Goal: Task Accomplishment & Management: Use online tool/utility

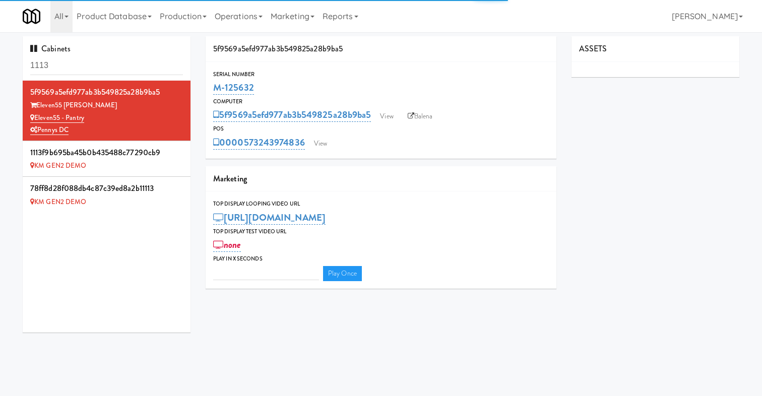
type input "3"
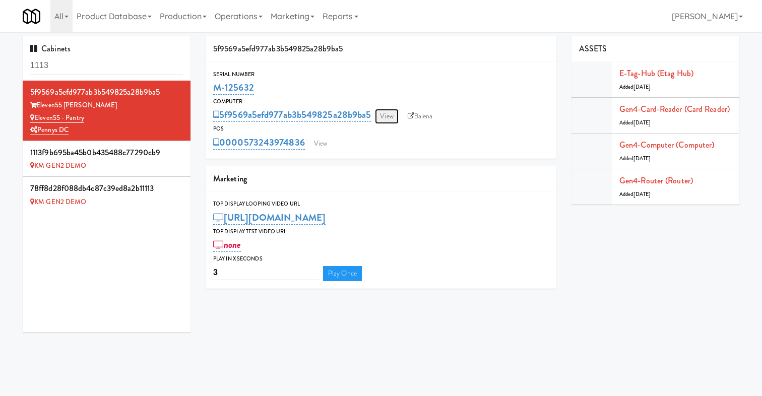
click at [387, 114] on link "View" at bounding box center [386, 116] width 23 height 15
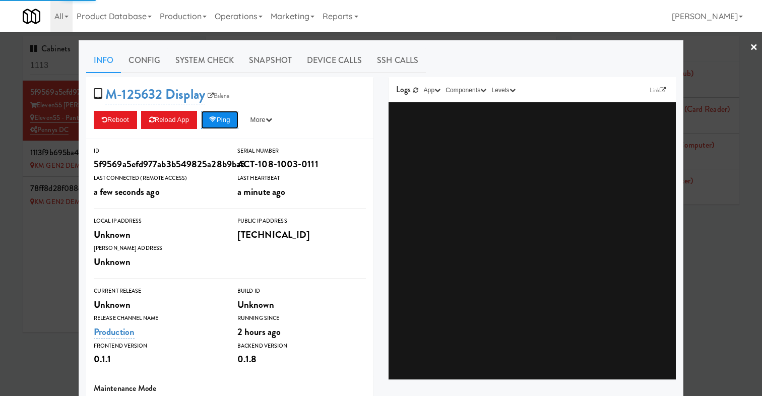
click at [234, 114] on button "Ping" at bounding box center [219, 120] width 37 height 18
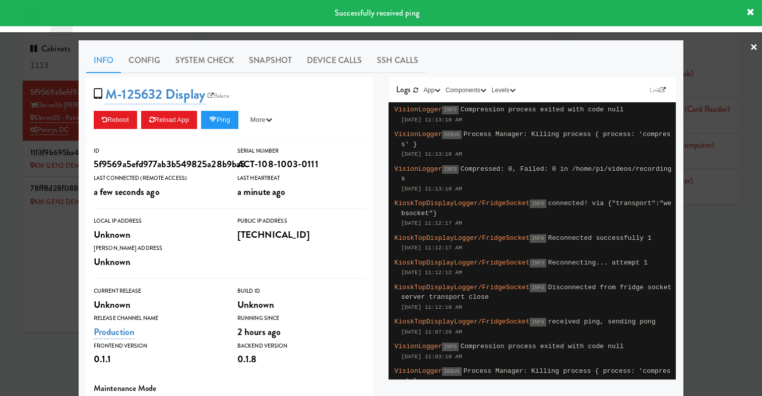
click at [45, 223] on div at bounding box center [381, 198] width 762 height 396
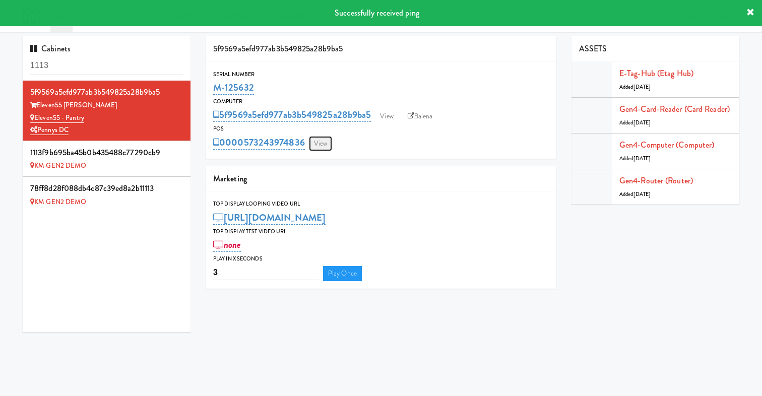
click at [321, 143] on link "View" at bounding box center [320, 143] width 23 height 15
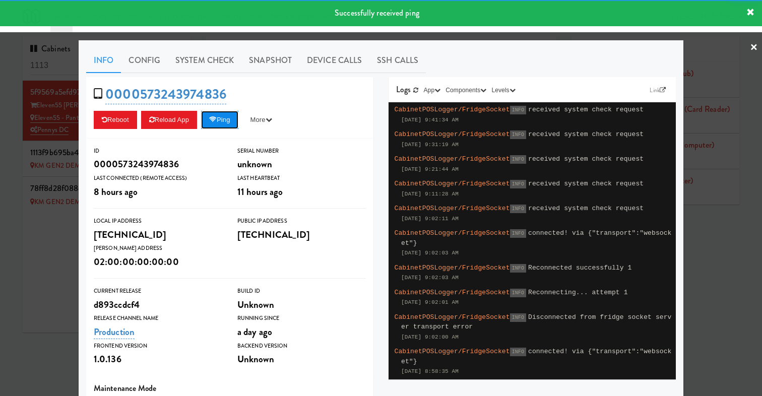
click at [233, 121] on button "Ping" at bounding box center [219, 120] width 37 height 18
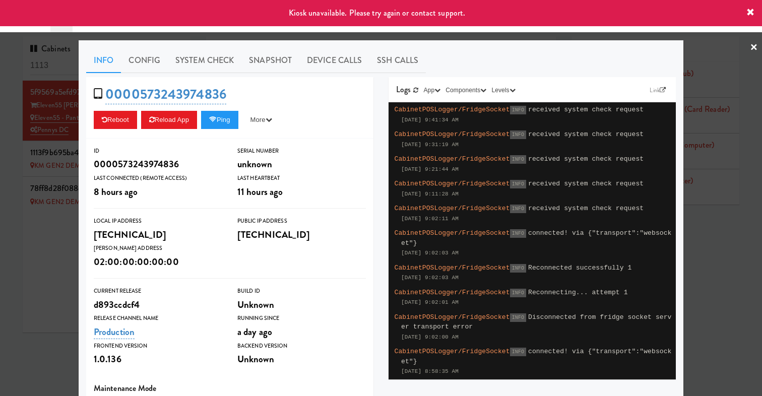
click at [10, 338] on div at bounding box center [381, 198] width 762 height 396
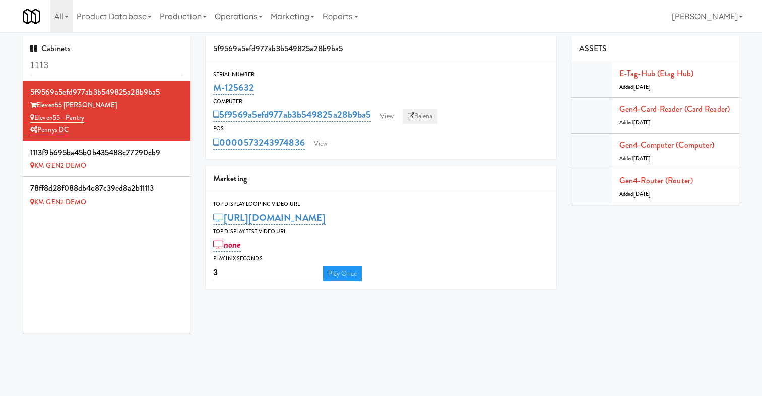
click at [435, 116] on link "Balena" at bounding box center [419, 116] width 35 height 15
click at [324, 139] on link "View" at bounding box center [320, 143] width 23 height 15
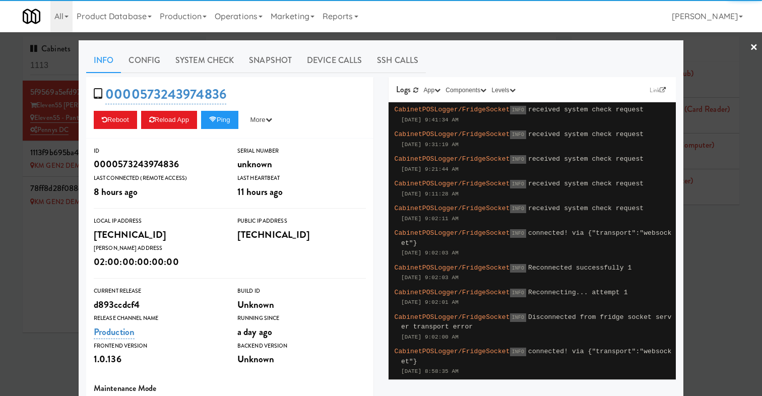
click at [205, 121] on div "Reboot Reload App Ping More Ping Server Restart Server Force Reload App Unlock …" at bounding box center [230, 120] width 272 height 18
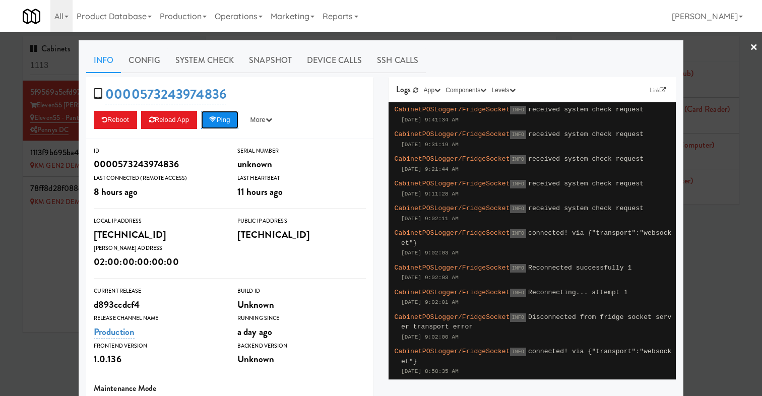
click at [215, 121] on icon at bounding box center [213, 119] width 8 height 7
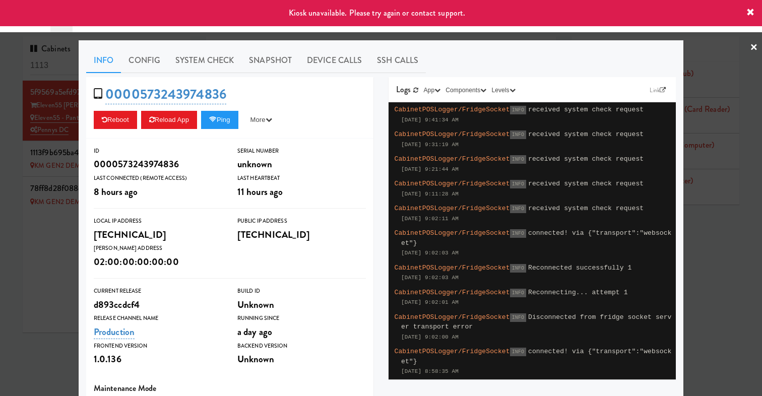
click at [32, 263] on div at bounding box center [381, 198] width 762 height 396
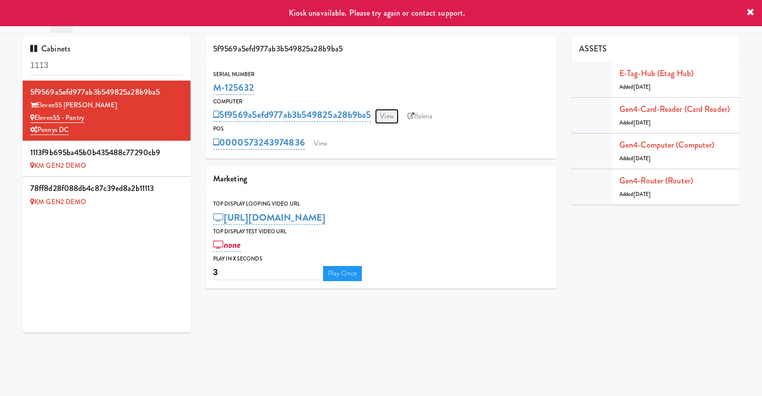
click at [391, 115] on link "View" at bounding box center [386, 116] width 23 height 15
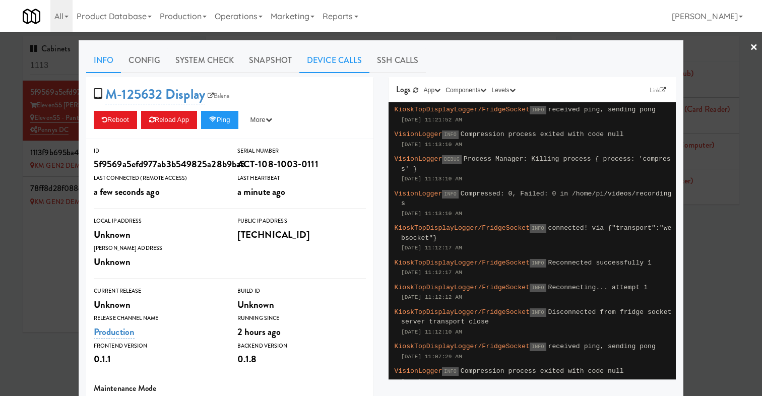
click at [328, 59] on link "Device Calls" at bounding box center [334, 60] width 70 height 25
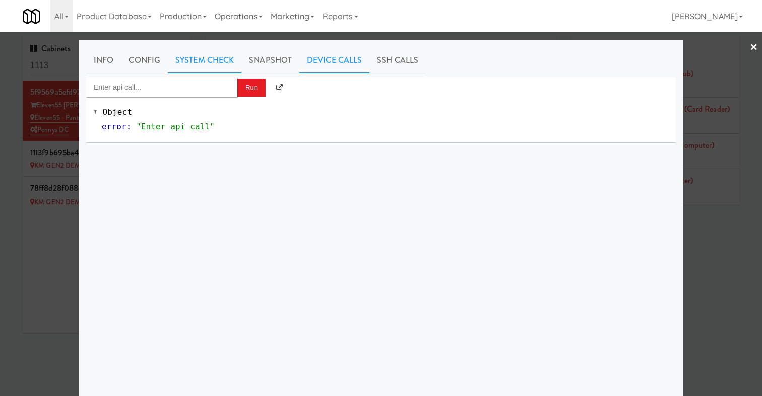
click at [200, 66] on link "System Check" at bounding box center [205, 60] width 74 height 25
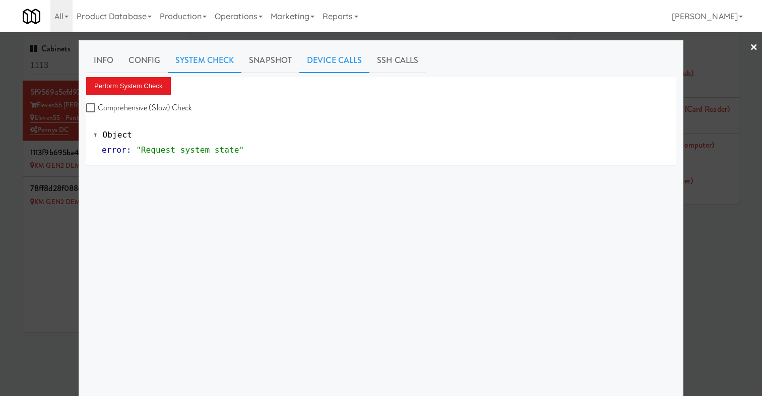
click at [333, 59] on link "Device Calls" at bounding box center [334, 60] width 70 height 25
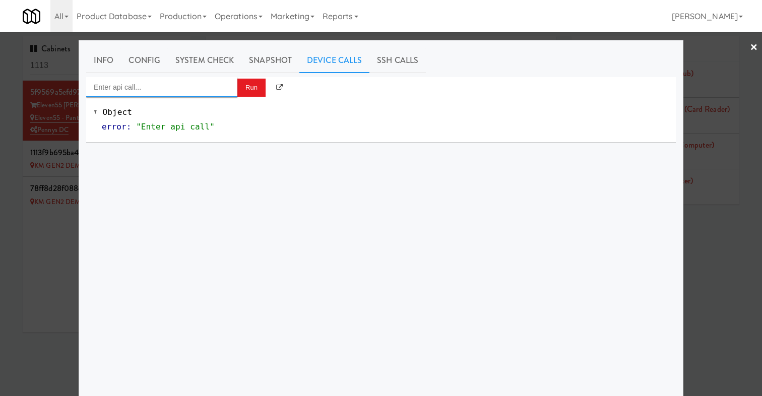
click at [192, 80] on input "Enter api call..." at bounding box center [161, 87] width 151 height 20
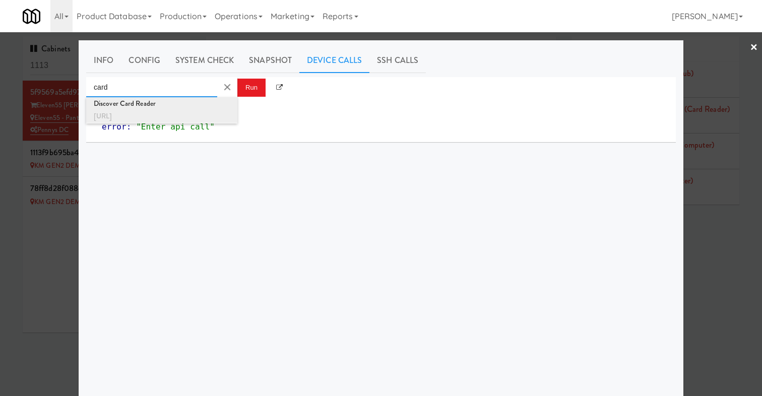
click at [153, 104] on div "Discover Card Reader" at bounding box center [162, 103] width 136 height 13
type input "Discover Card Reader"
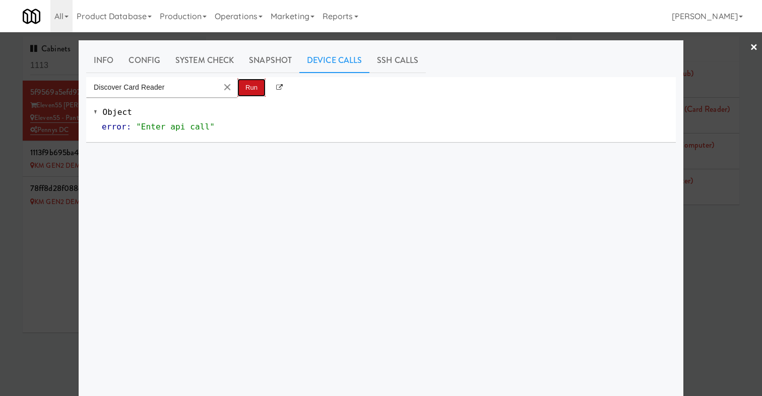
click at [252, 87] on button "Run" at bounding box center [251, 88] width 28 height 18
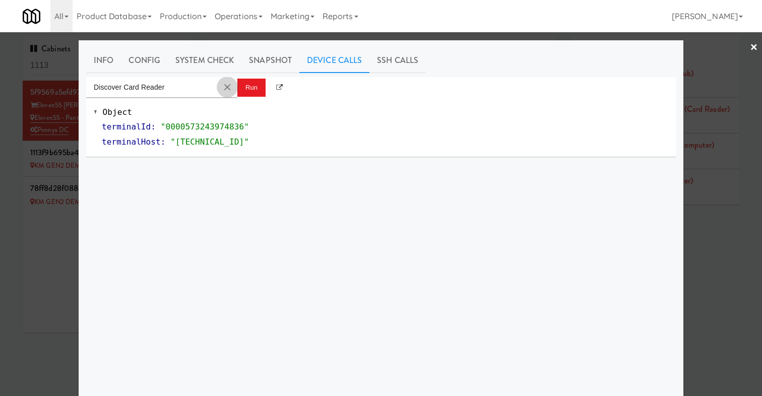
click at [222, 87] on button "Clear Input" at bounding box center [227, 87] width 15 height 15
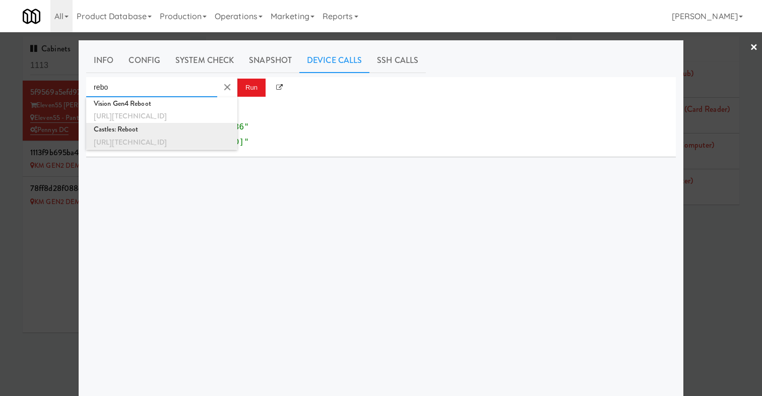
click at [207, 129] on div "Castles: Reboot" at bounding box center [162, 129] width 136 height 13
type input "Castles: Reboot"
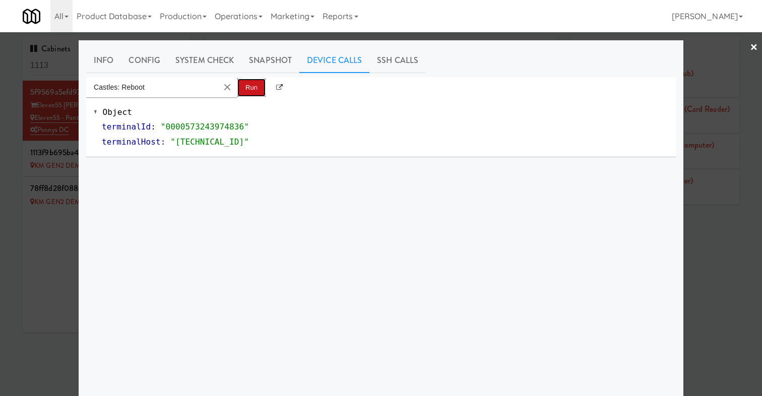
click at [254, 82] on button "Run" at bounding box center [251, 88] width 28 height 18
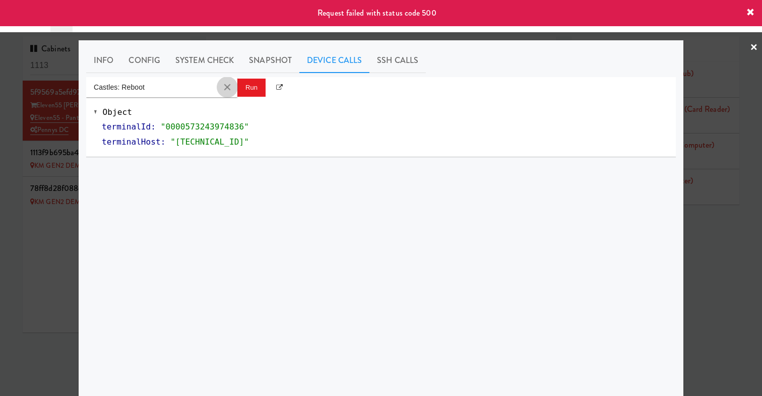
click at [227, 84] on button "Clear Input" at bounding box center [227, 87] width 15 height 15
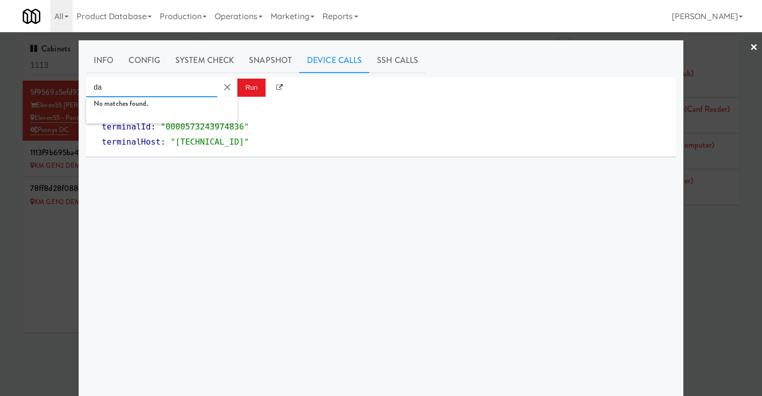
type input "d"
type input "card"
click at [66, 256] on div at bounding box center [381, 198] width 762 height 396
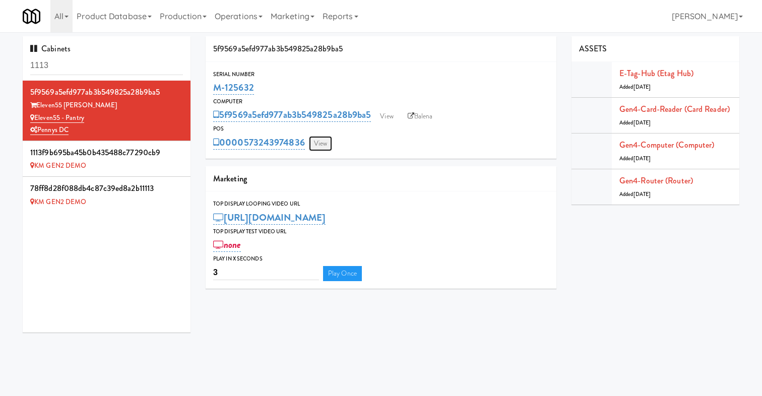
click at [321, 140] on link "View" at bounding box center [320, 143] width 23 height 15
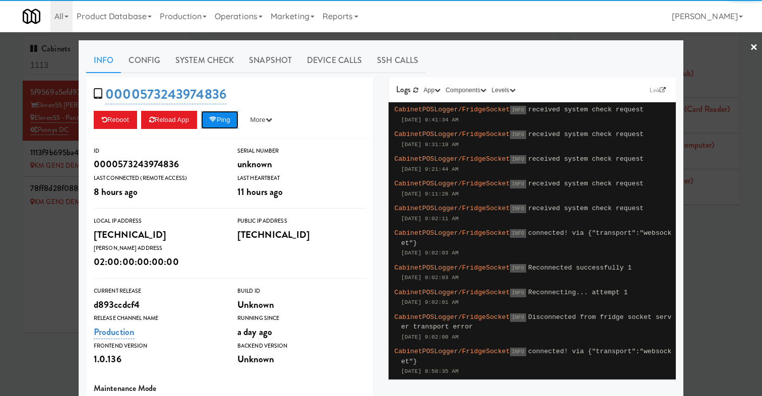
click at [226, 123] on button "Ping" at bounding box center [219, 120] width 37 height 18
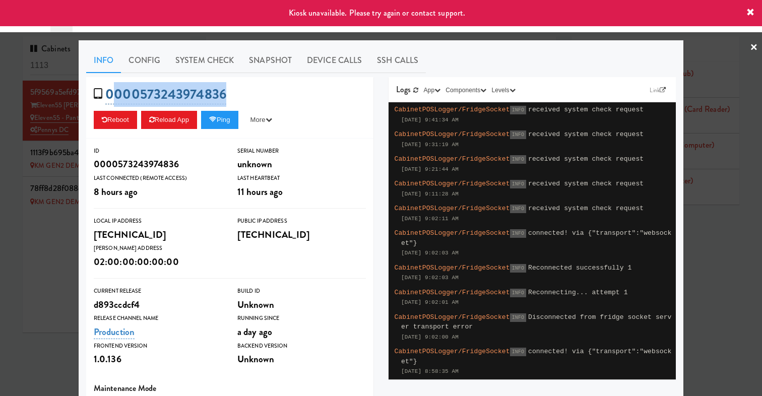
drag, startPoint x: 255, startPoint y: 96, endPoint x: 117, endPoint y: 98, distance: 138.5
click at [117, 98] on div "0000573243974836 Reboot Reload App Ping More Ping Server Restart Server Force R…" at bounding box center [229, 107] width 287 height 61
copy link "000573243974836"
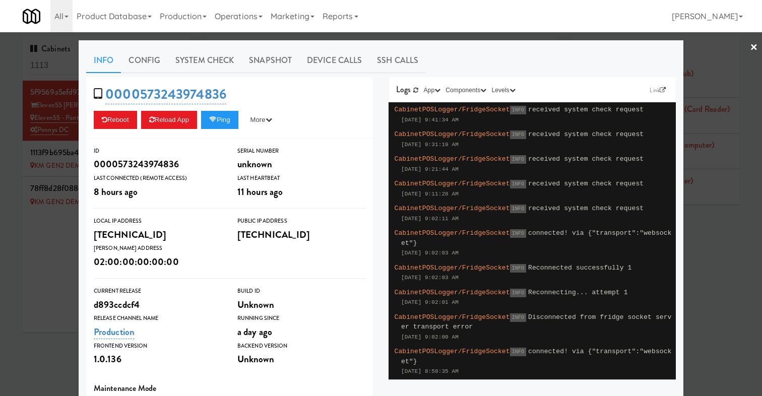
click at [300, 78] on div "0000573243974836 Reboot Reload App Ping More Ping Server Restart Server Force R…" at bounding box center [229, 107] width 287 height 61
drag, startPoint x: 253, startPoint y: 94, endPoint x: 121, endPoint y: 92, distance: 132.5
click at [121, 92] on div "0000573243974836 Reboot Reload App Ping More Ping Server Restart Server Force R…" at bounding box center [229, 107] width 287 height 61
copy link "00573243974836"
click at [85, 273] on div "Info Config System Check Snapshot Device Calls SSH Calls 0000573243974836 Reboo…" at bounding box center [381, 294] width 605 height 508
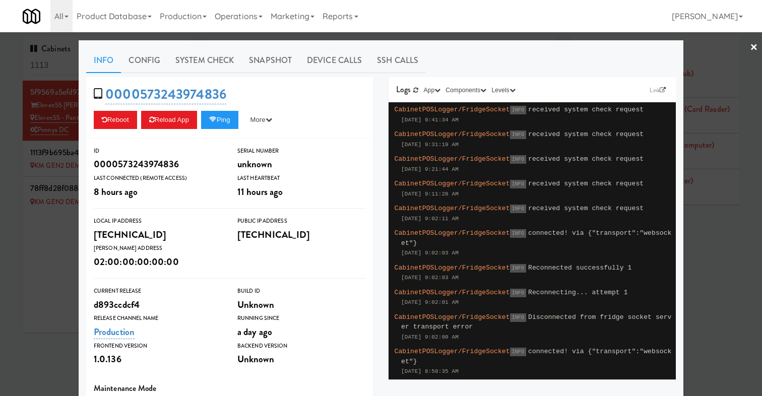
click at [758, 45] on div at bounding box center [381, 198] width 762 height 396
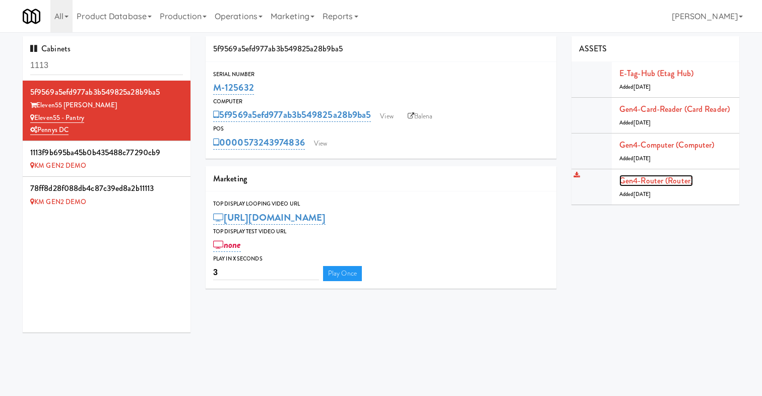
click at [647, 181] on link "Gen4-router (Router)" at bounding box center [656, 181] width 74 height 12
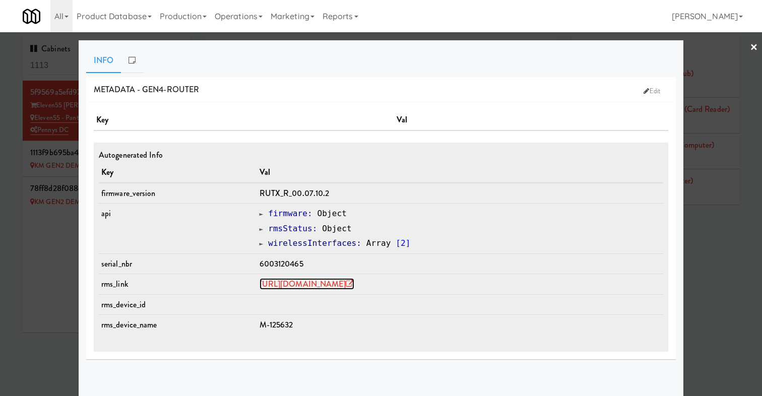
click at [347, 283] on link "https://rms.teltonika-networks.com/devices/1441997" at bounding box center [306, 284] width 95 height 12
click at [757, 46] on link "×" at bounding box center [754, 47] width 8 height 31
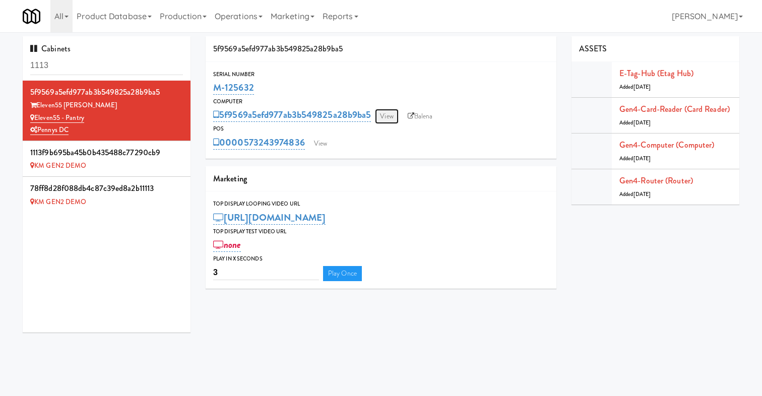
click at [388, 113] on link "View" at bounding box center [386, 116] width 23 height 15
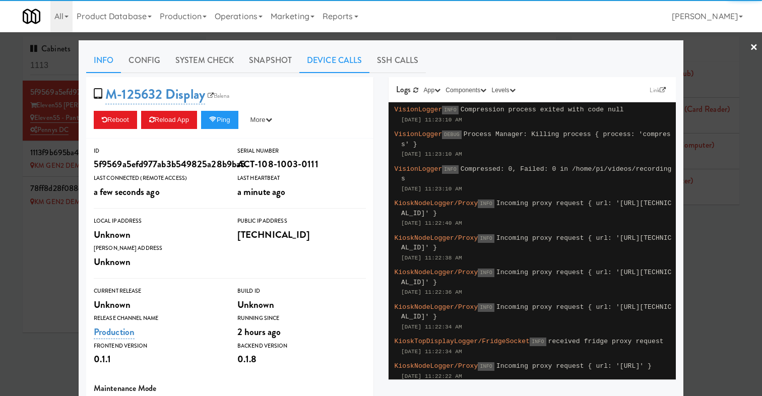
click at [346, 53] on link "Device Calls" at bounding box center [334, 60] width 70 height 25
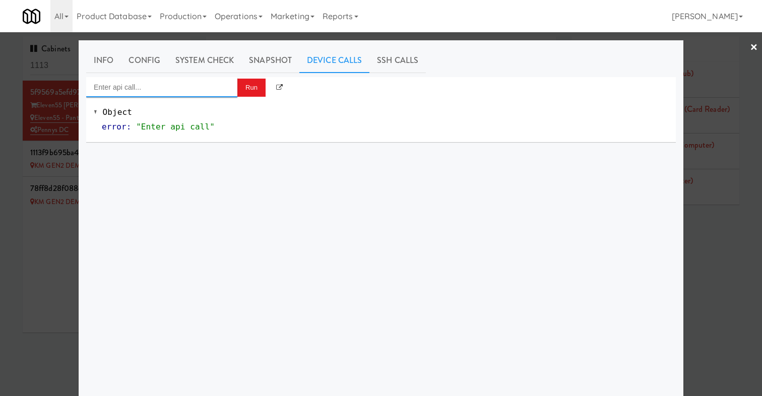
click at [194, 89] on input "Enter api call..." at bounding box center [161, 87] width 151 height 20
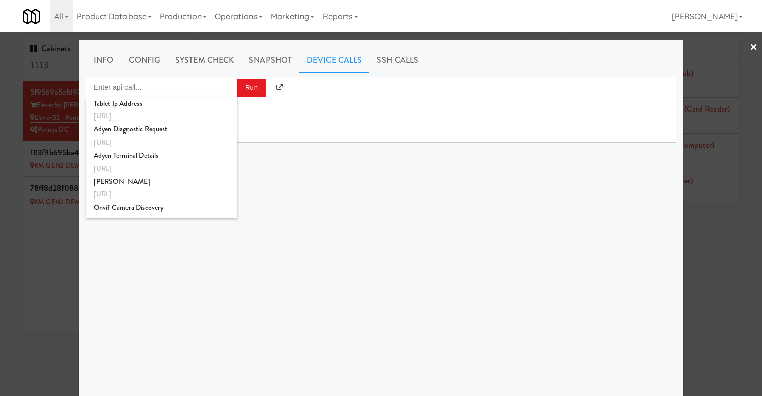
click at [154, 270] on div "Run Object error : "Enter api call"" at bounding box center [380, 266] width 589 height 378
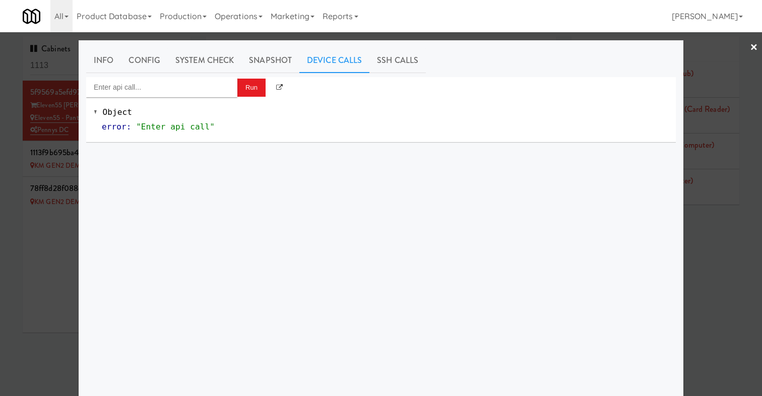
click at [54, 277] on div at bounding box center [381, 198] width 762 height 396
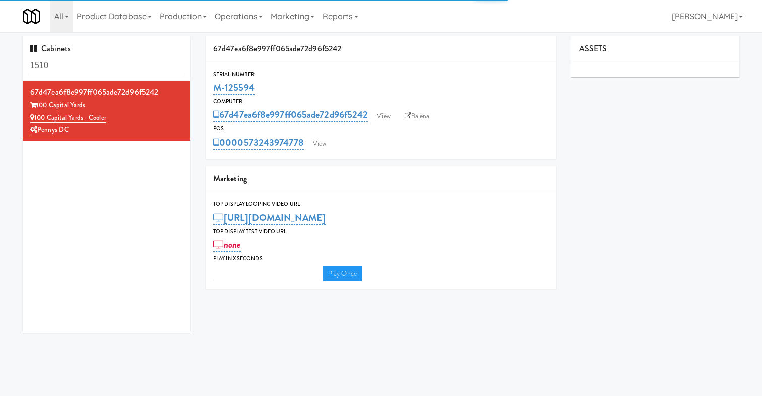
type input "3"
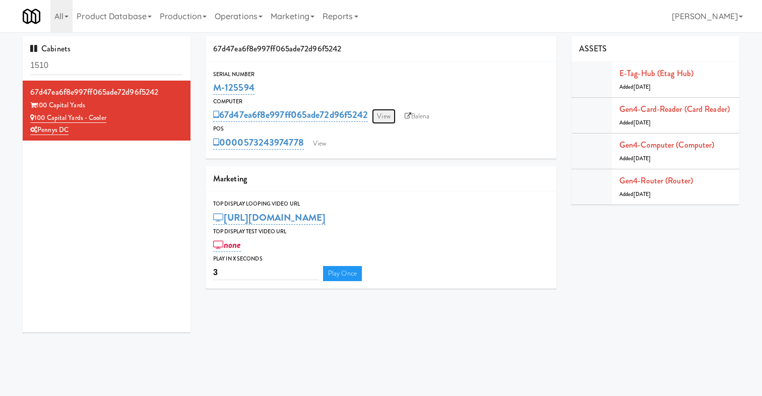
click at [384, 114] on link "View" at bounding box center [383, 116] width 23 height 15
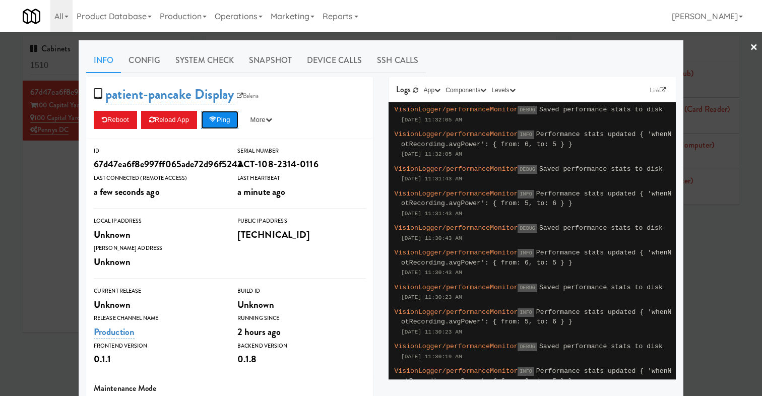
click at [219, 125] on button "Ping" at bounding box center [219, 120] width 37 height 18
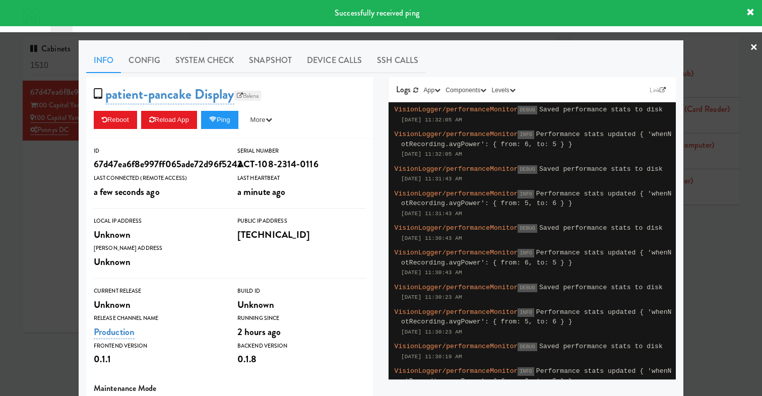
click at [253, 93] on link "Balena" at bounding box center [247, 96] width 27 height 10
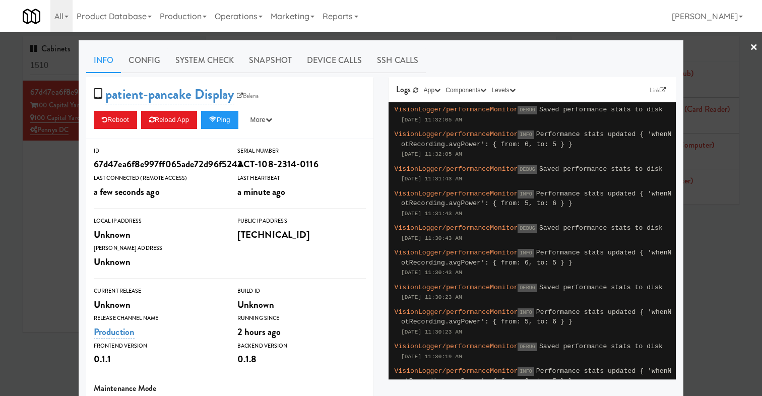
click at [30, 181] on div at bounding box center [381, 198] width 762 height 396
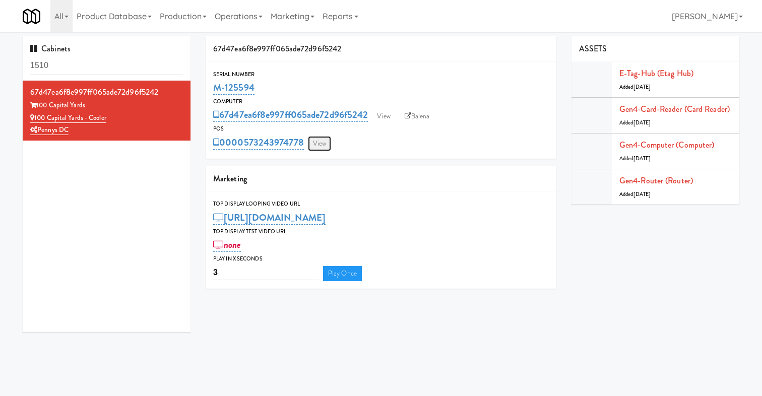
click at [321, 139] on link "View" at bounding box center [319, 143] width 23 height 15
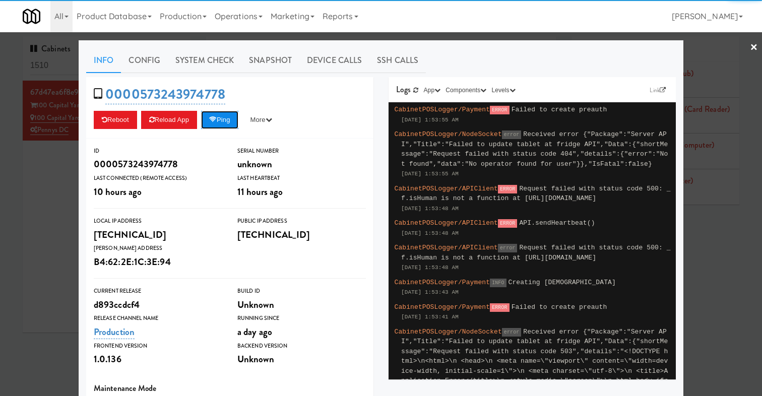
click at [233, 121] on button "Ping" at bounding box center [219, 120] width 37 height 18
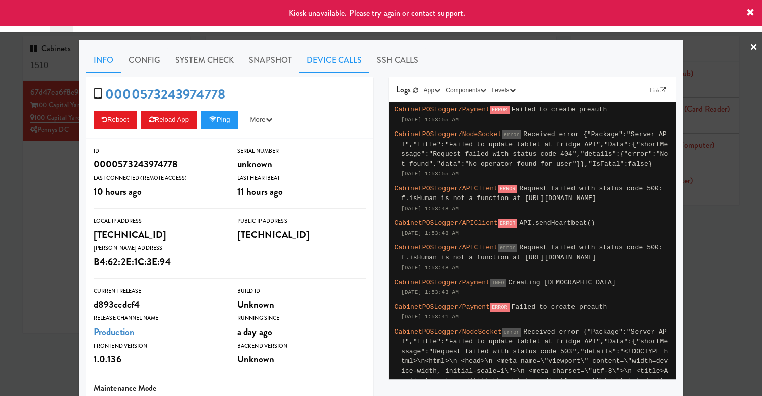
click at [320, 59] on link "Device Calls" at bounding box center [334, 60] width 70 height 25
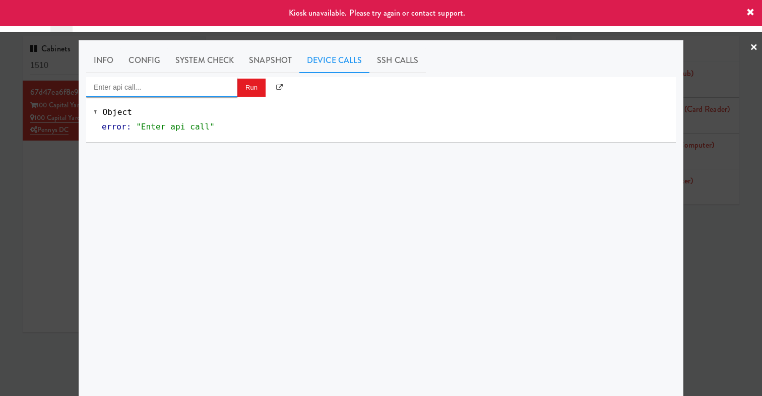
click at [203, 92] on input "Enter api call..." at bounding box center [161, 87] width 151 height 20
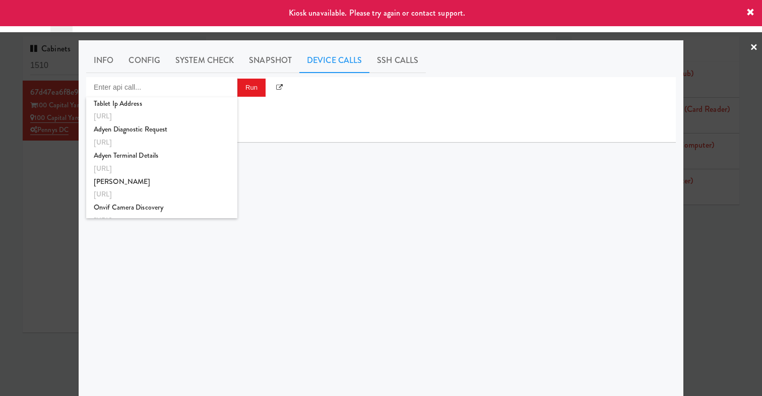
click at [25, 203] on div at bounding box center [381, 198] width 762 height 396
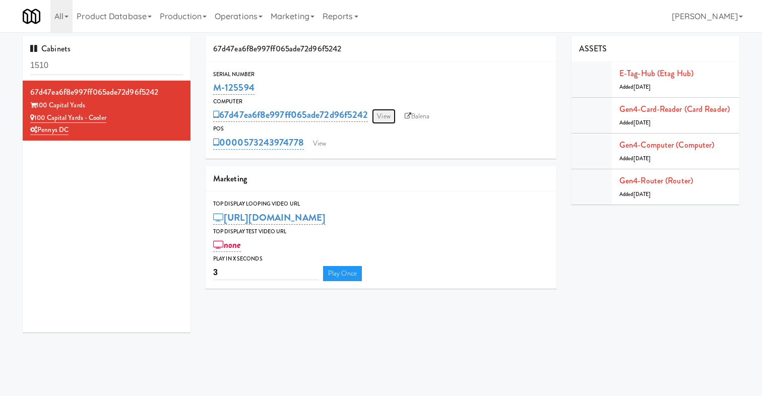
click at [394, 111] on link "View" at bounding box center [383, 116] width 23 height 15
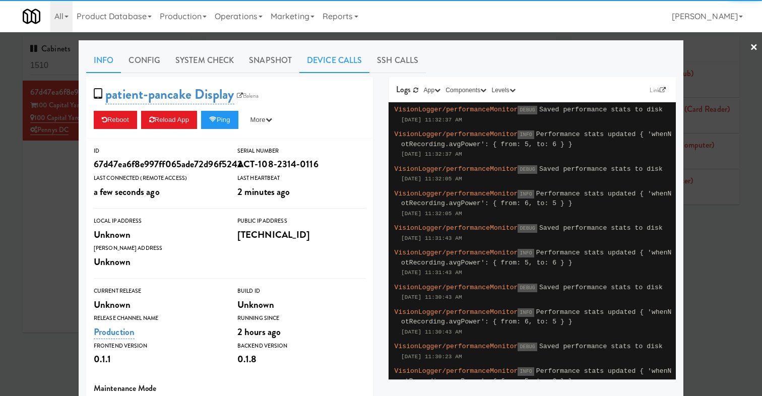
click at [317, 65] on link "Device Calls" at bounding box center [334, 60] width 70 height 25
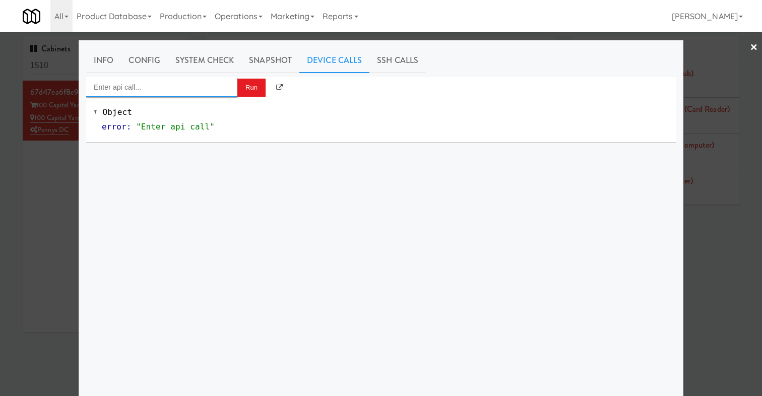
click at [188, 96] on input "Enter api call..." at bounding box center [161, 87] width 151 height 20
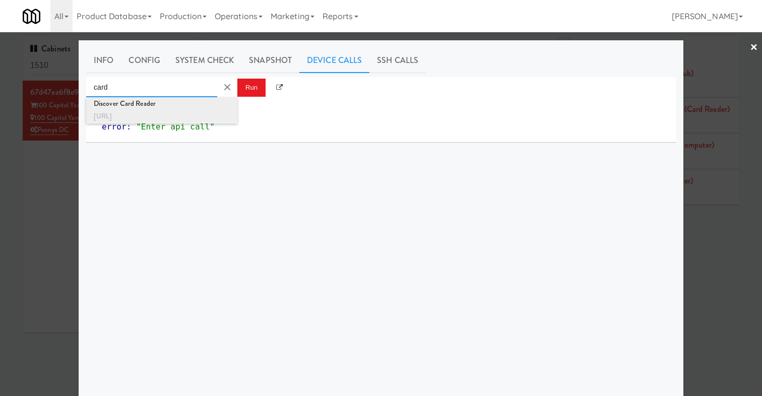
click at [180, 114] on div "http://localhost:3000/card-reader" at bounding box center [162, 116] width 136 height 13
type input "Discover Card Reader"
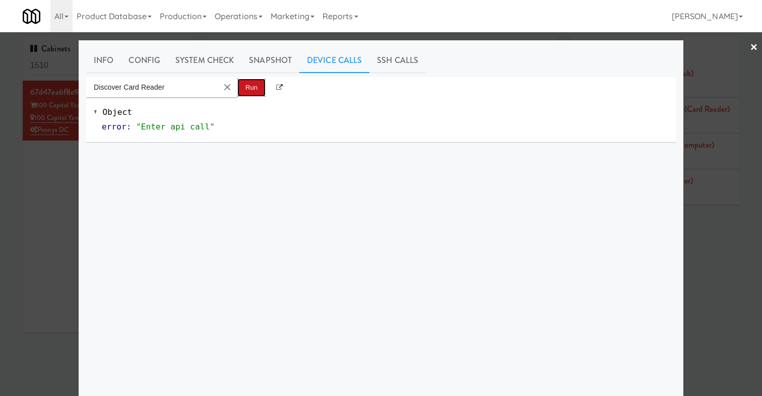
click at [249, 91] on button "Run" at bounding box center [251, 88] width 28 height 18
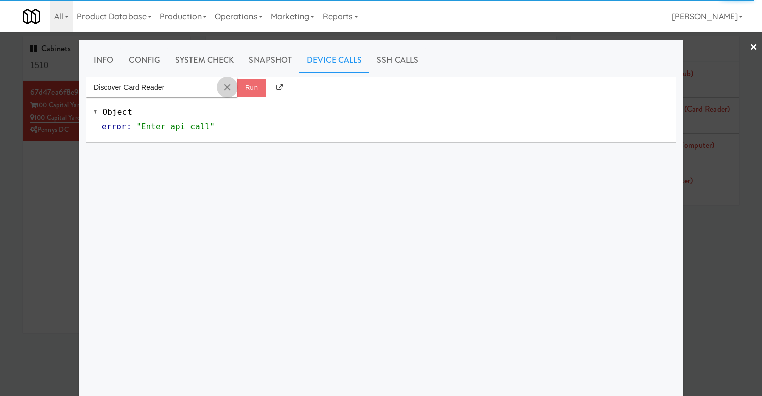
click at [227, 84] on button "Clear Input" at bounding box center [227, 87] width 15 height 15
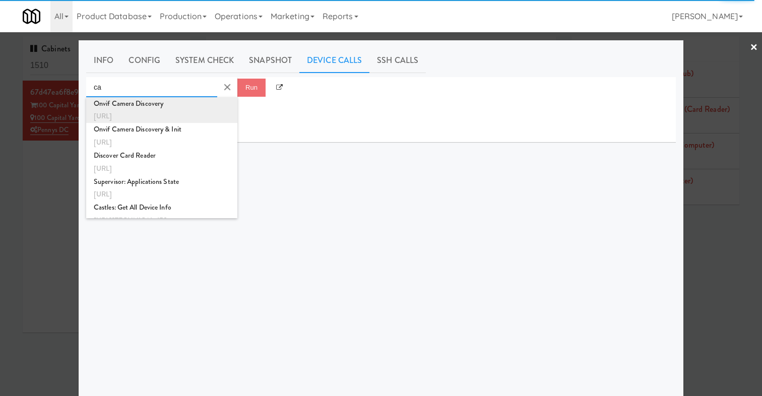
type input "c"
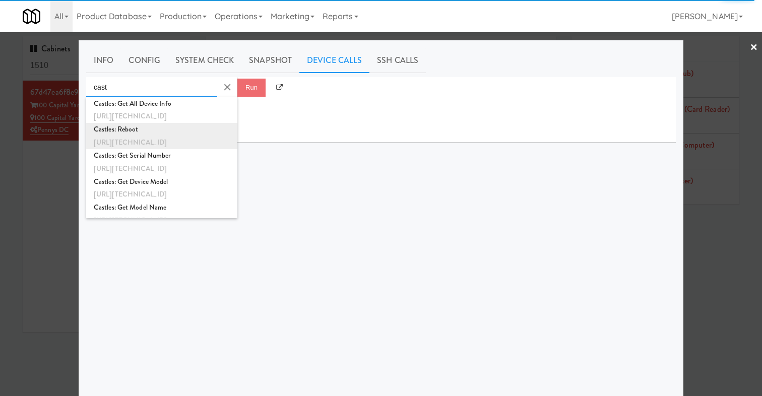
click at [216, 132] on div "Castles: Reboot" at bounding box center [162, 129] width 136 height 13
type input "Castles: Reboot"
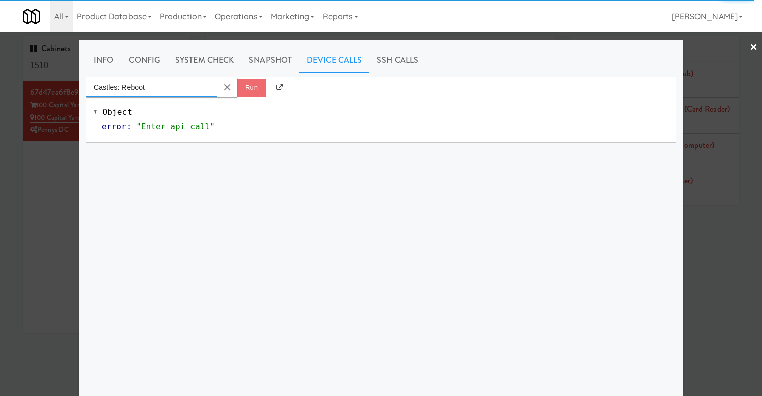
click at [193, 86] on input "Castles: Reboot" at bounding box center [151, 87] width 131 height 20
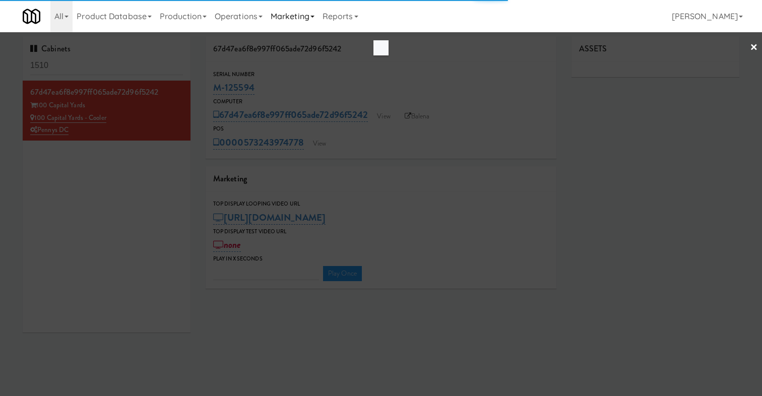
type input "3"
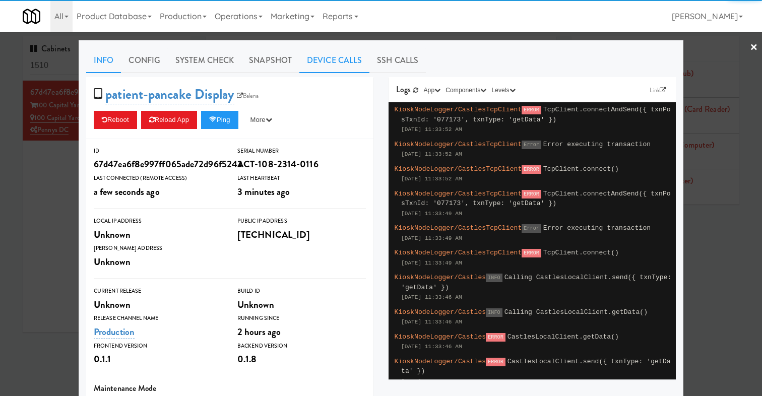
click at [346, 59] on link "Device Calls" at bounding box center [334, 60] width 70 height 25
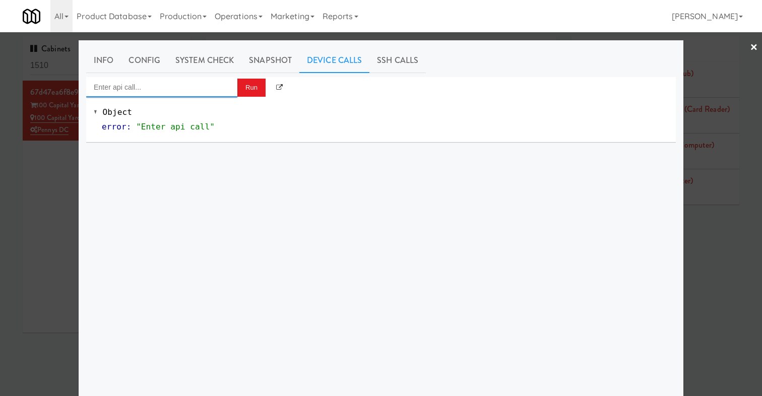
click at [203, 94] on input "Enter api call..." at bounding box center [161, 87] width 151 height 20
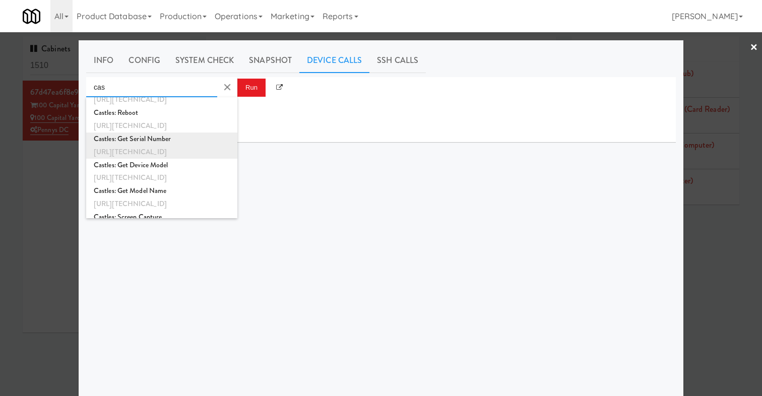
scroll to position [8, 0]
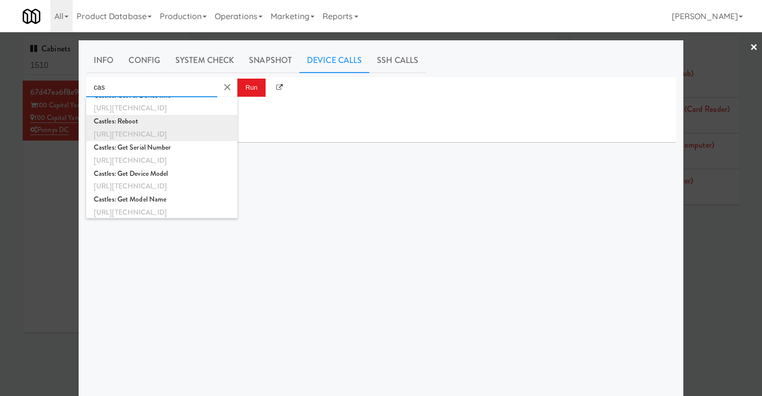
click at [202, 137] on div "http://192.168.11.4:3000/castles-sdk/reboot" at bounding box center [162, 134] width 136 height 13
type input "Castles: Reboot"
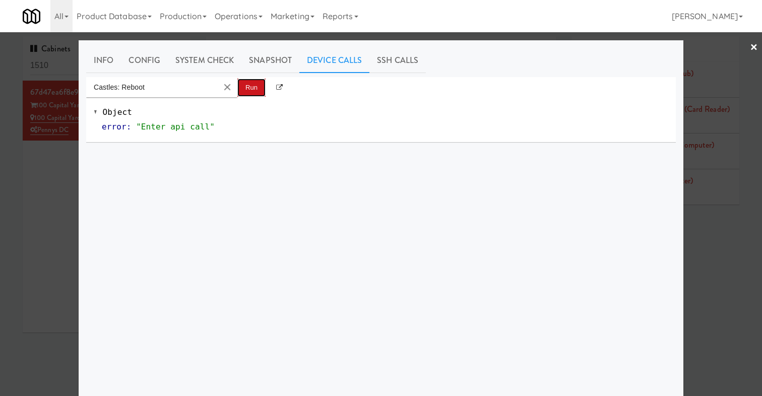
click at [247, 88] on button "Run" at bounding box center [251, 88] width 28 height 18
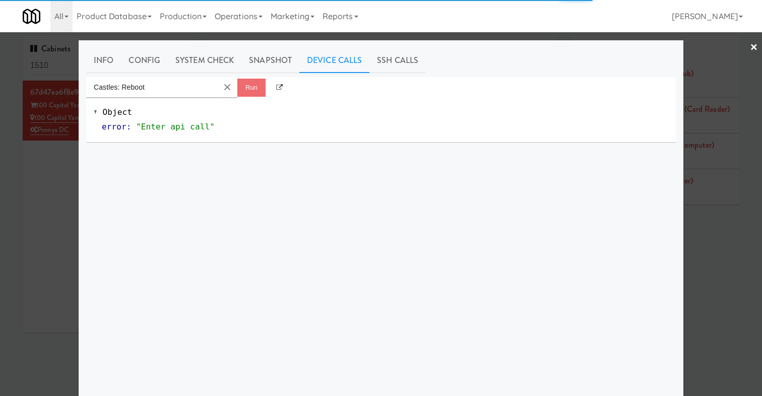
click at [42, 203] on div at bounding box center [381, 198] width 762 height 396
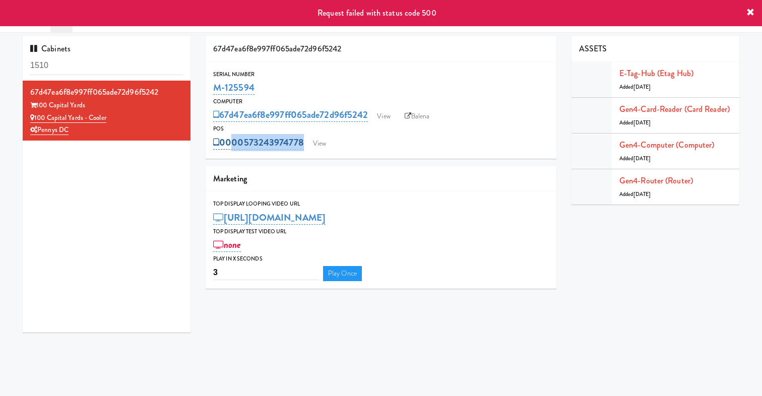
drag, startPoint x: 364, startPoint y: 145, endPoint x: 226, endPoint y: 145, distance: 137.5
click at [226, 145] on div "0000573243974778 View" at bounding box center [380, 142] width 335 height 17
copy div "000573243974778 View"
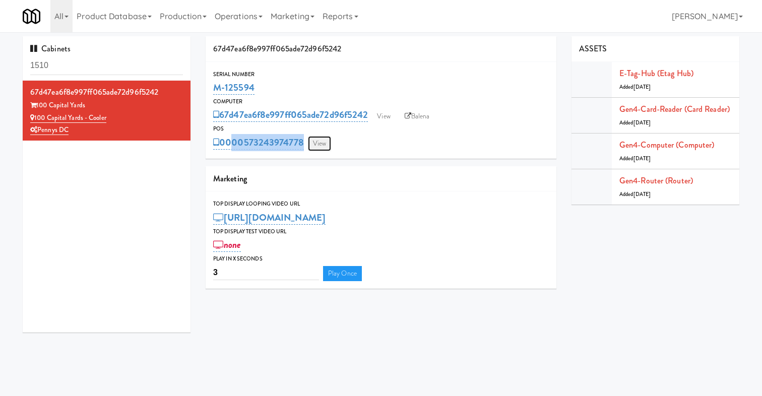
click at [324, 141] on link "View" at bounding box center [319, 143] width 23 height 15
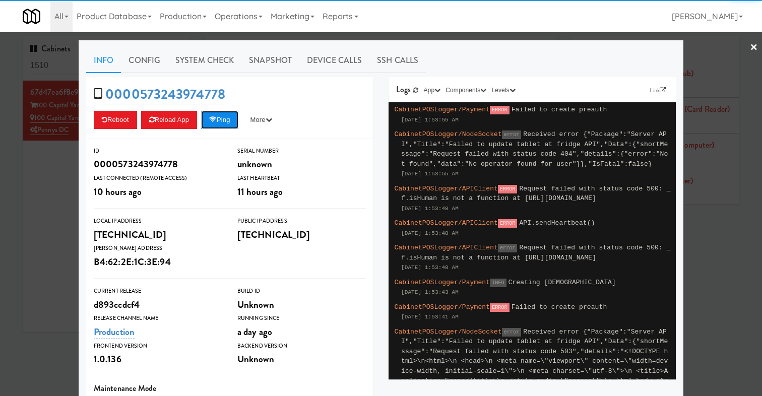
click at [218, 112] on button "Ping" at bounding box center [219, 120] width 37 height 18
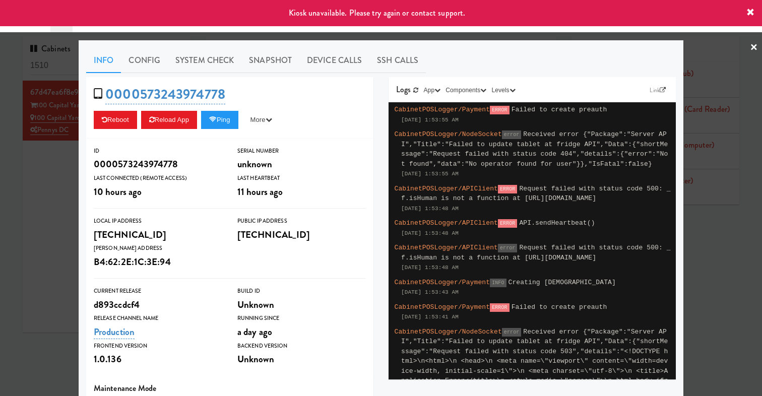
click at [58, 198] on div at bounding box center [381, 198] width 762 height 396
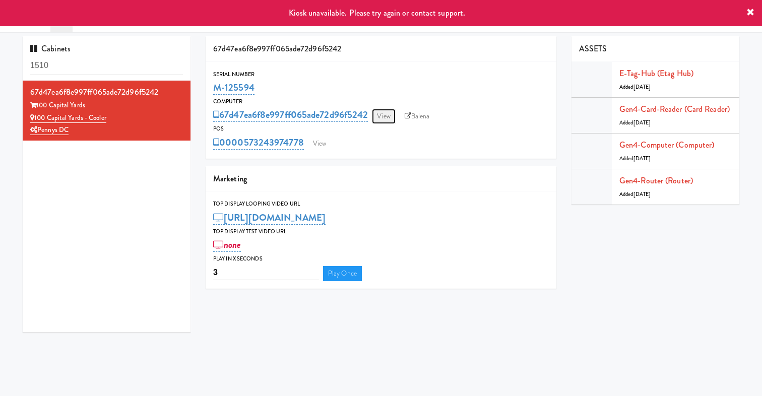
click at [390, 114] on link "View" at bounding box center [383, 116] width 23 height 15
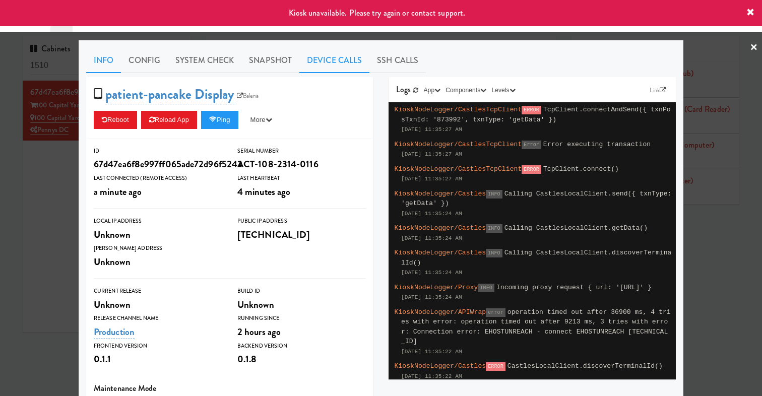
click at [338, 65] on link "Device Calls" at bounding box center [334, 60] width 70 height 25
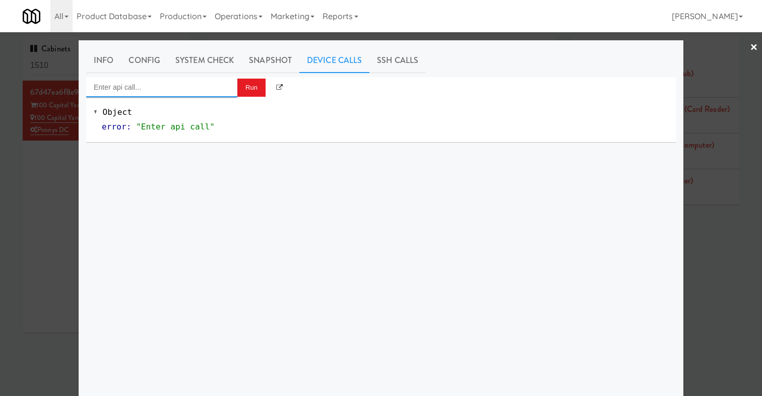
click at [177, 95] on input "Enter api call..." at bounding box center [161, 87] width 151 height 20
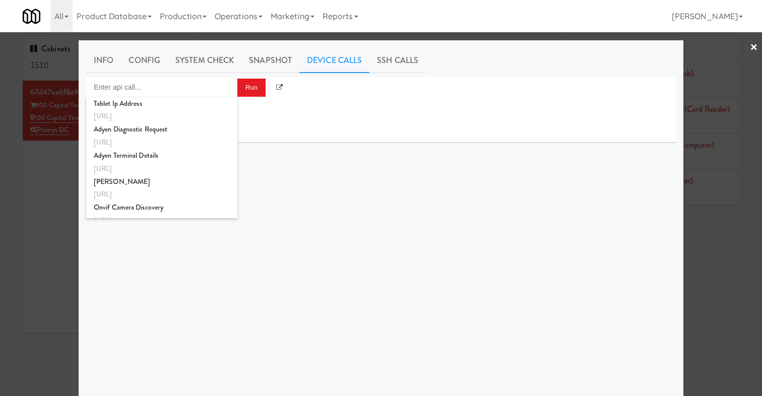
click at [52, 209] on div at bounding box center [381, 198] width 762 height 396
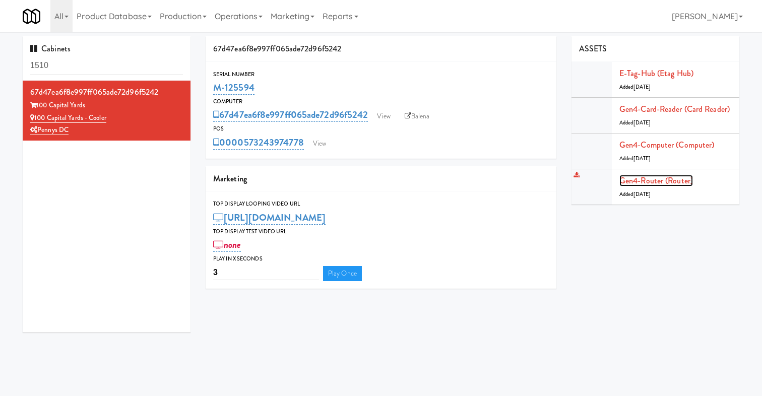
click at [659, 183] on link "Gen4-router (Router)" at bounding box center [656, 181] width 74 height 12
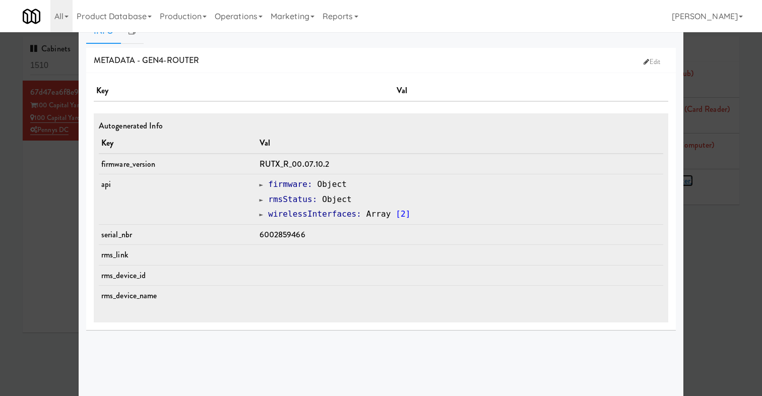
scroll to position [43, 0]
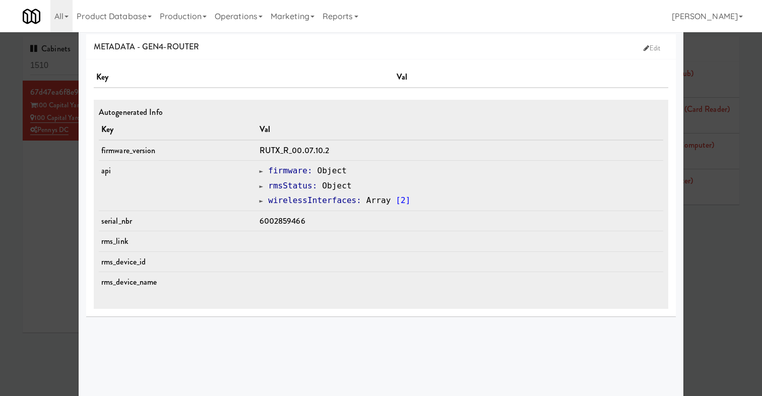
click at [277, 222] on span "6002859466" at bounding box center [282, 221] width 46 height 12
copy span "6002859466"
click at [56, 237] on div at bounding box center [381, 198] width 762 height 396
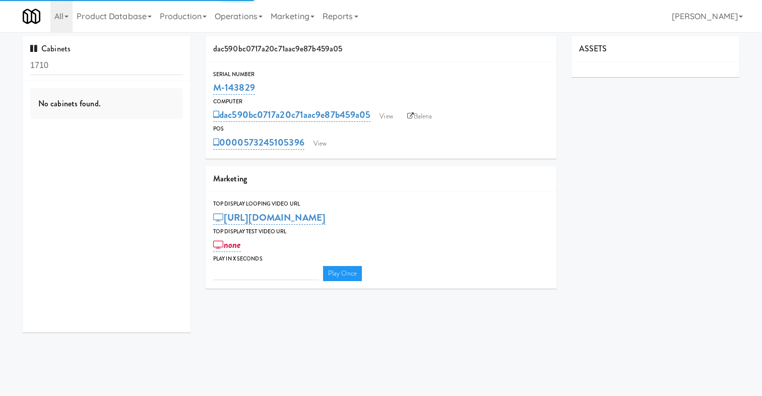
type input "3"
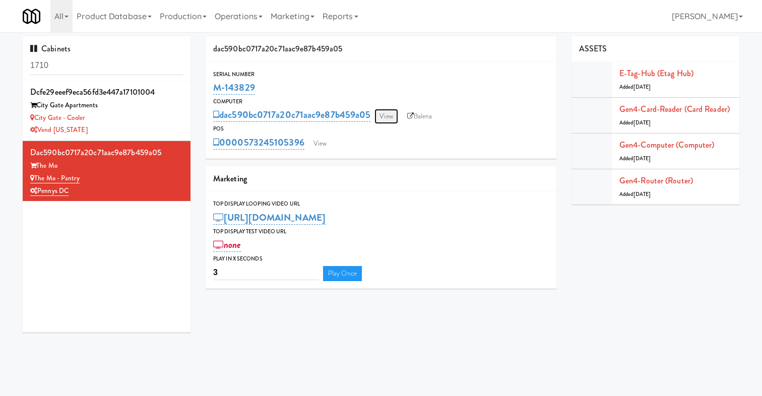
click at [383, 114] on link "View" at bounding box center [385, 116] width 23 height 15
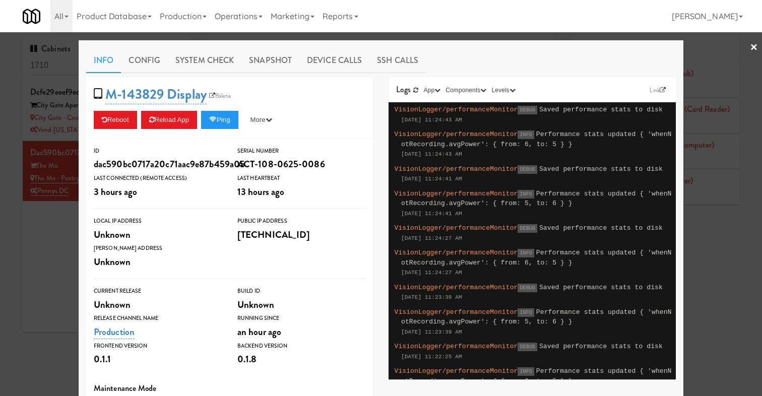
click at [216, 129] on div "M-143829 Display Balena Reboot Reload App Ping More Ping Server Restart Server …" at bounding box center [229, 107] width 287 height 61
click at [223, 113] on button "Ping" at bounding box center [219, 120] width 37 height 18
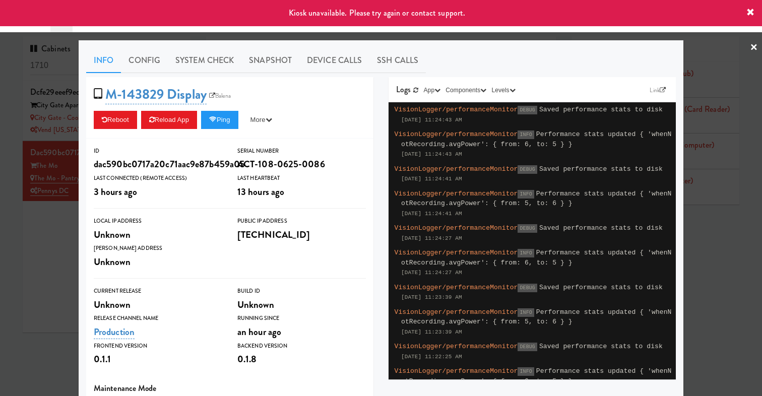
click at [235, 105] on div "M-143829 Display Balena Reboot Reload App Ping More Ping Server Restart Server …" at bounding box center [229, 107] width 287 height 61
click at [229, 99] on link "Balena" at bounding box center [220, 96] width 27 height 10
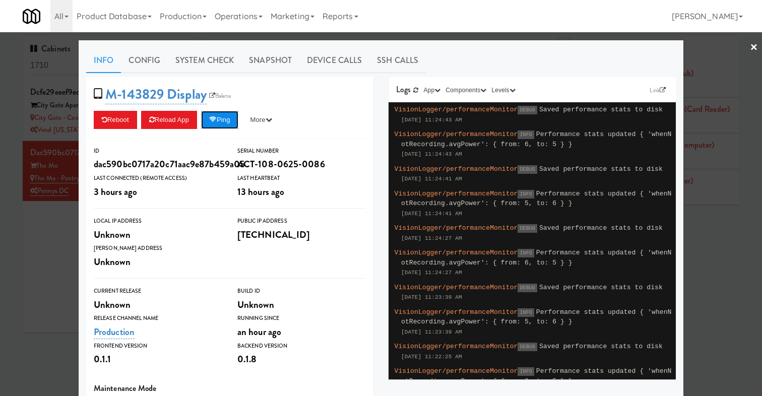
click at [227, 114] on button "Ping" at bounding box center [219, 120] width 37 height 18
click at [232, 128] on button "Ping" at bounding box center [219, 120] width 37 height 18
click at [222, 123] on button "Ping" at bounding box center [219, 120] width 37 height 18
click at [42, 243] on div at bounding box center [381, 198] width 762 height 396
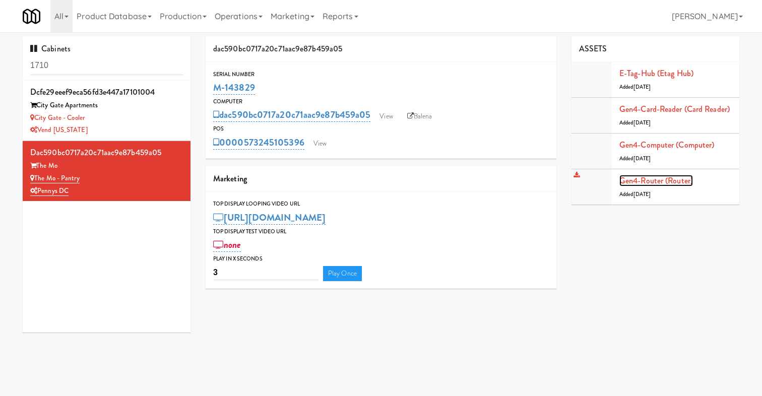
click at [663, 178] on link "Gen4-router (Router)" at bounding box center [656, 181] width 74 height 12
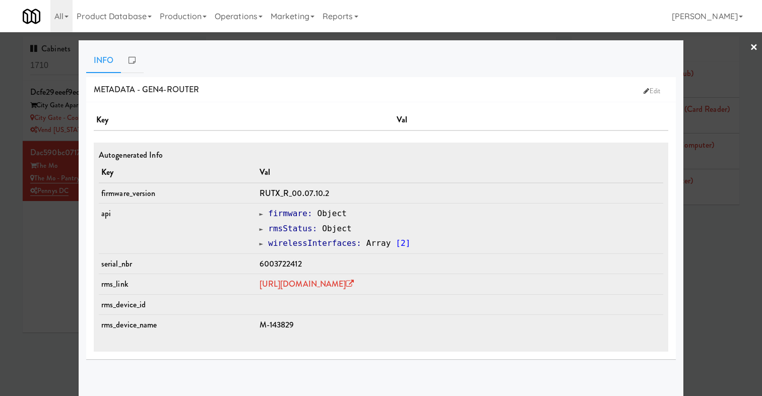
click at [325, 291] on td "[URL][DOMAIN_NAME]" at bounding box center [460, 284] width 406 height 21
click at [324, 285] on link "[URL][DOMAIN_NAME]" at bounding box center [306, 284] width 95 height 12
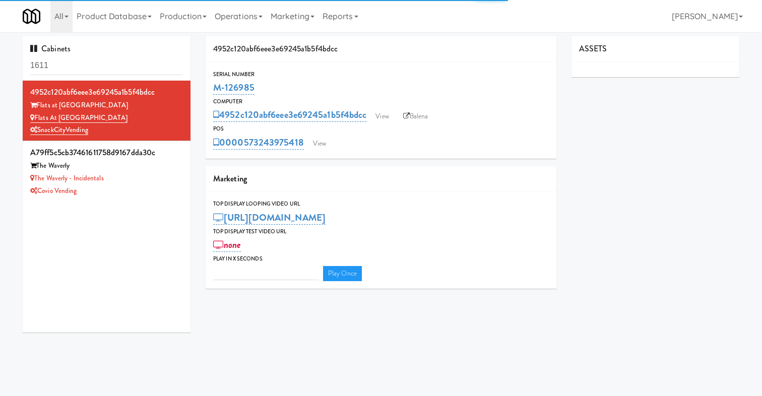
type input "3"
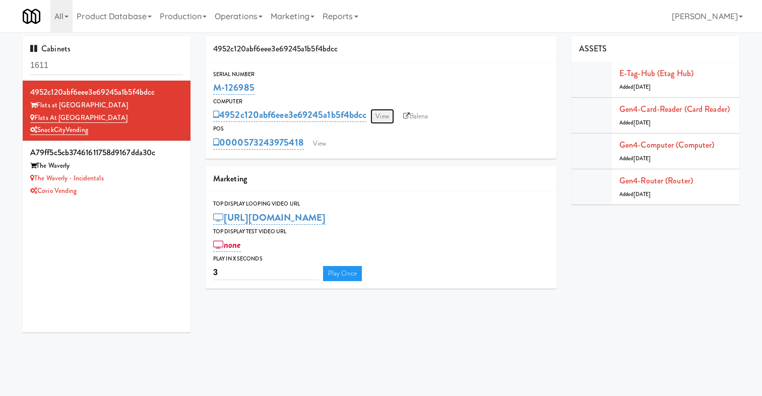
click at [389, 115] on link "View" at bounding box center [381, 116] width 23 height 15
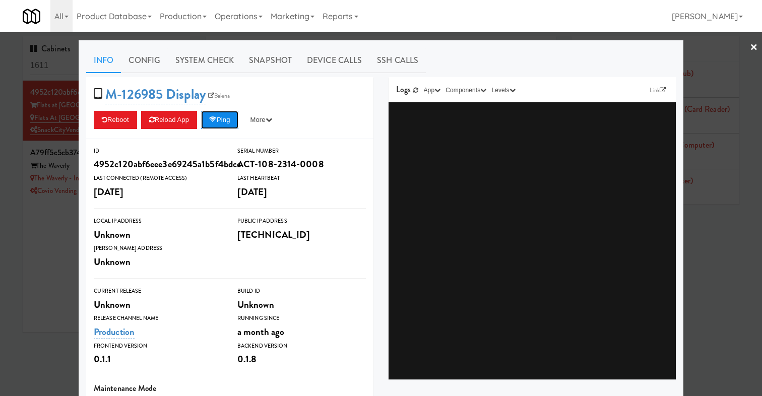
click at [214, 118] on icon at bounding box center [213, 119] width 8 height 7
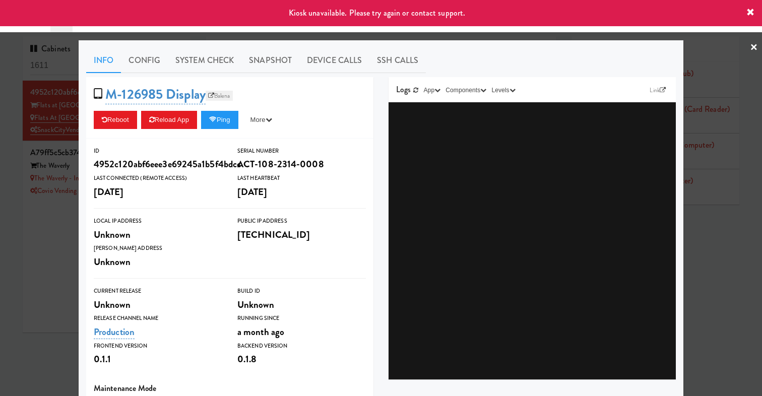
click at [220, 96] on link "Balena" at bounding box center [219, 96] width 27 height 10
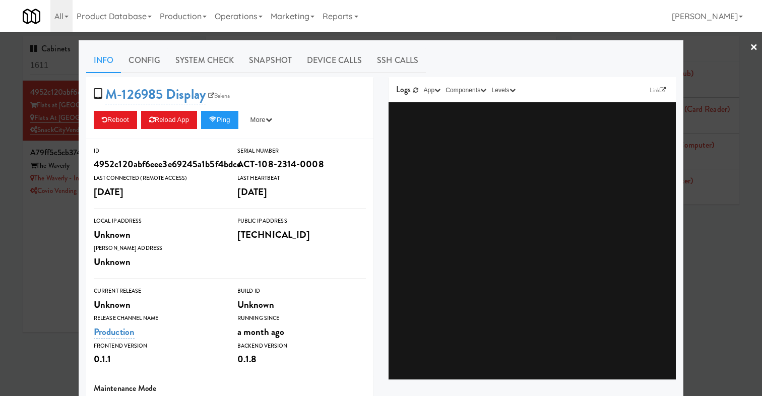
click at [35, 198] on div at bounding box center [381, 198] width 762 height 396
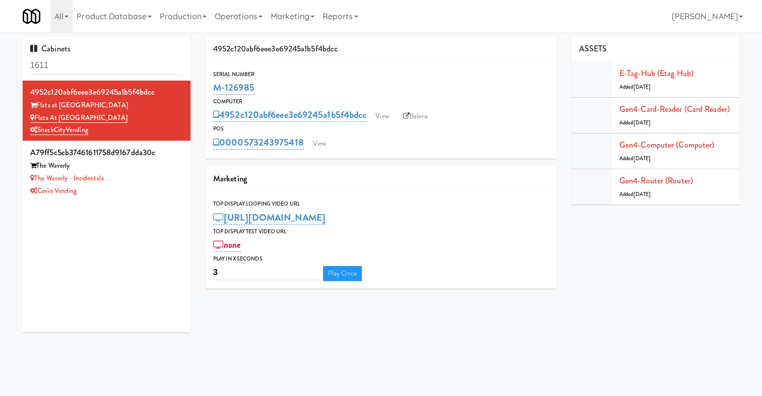
drag, startPoint x: 272, startPoint y: 88, endPoint x: 211, endPoint y: 88, distance: 61.0
click at [211, 88] on div "Serial Number M-126985" at bounding box center [381, 83] width 351 height 27
copy link "M-126985"
click at [109, 209] on div "4952c120abf6eee3e69245a1b5f4bdcc Flats at San Tan Flats at San Tan-Fridge Snack…" at bounding box center [107, 207] width 168 height 252
drag, startPoint x: 113, startPoint y: 119, endPoint x: 36, endPoint y: 121, distance: 76.6
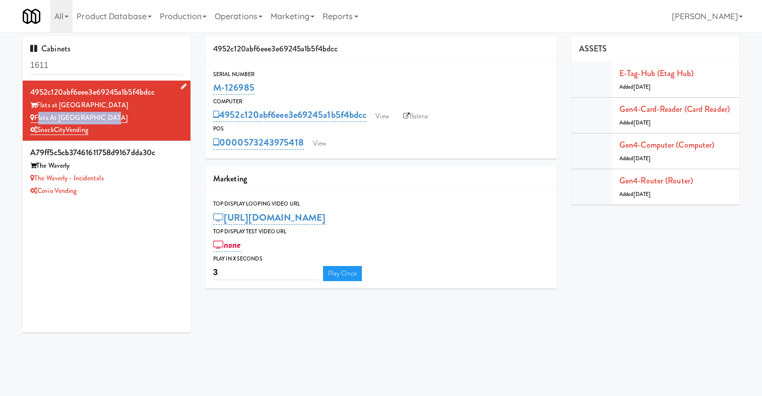
click at [36, 121] on div "Flats at San Tan-Fridge" at bounding box center [106, 118] width 153 height 13
copy link "Flats at San Tan-Fridge"
click at [115, 305] on div "4952c120abf6eee3e69245a1b5f4bdcc Flats at San Tan Flats at San Tan-Fridge Snack…" at bounding box center [107, 207] width 168 height 252
drag, startPoint x: 93, startPoint y: 69, endPoint x: 0, endPoint y: 69, distance: 93.2
click at [0, 69] on div "Cabinets 1611 4952c120abf6eee3e69245a1b5f4bdcc Flats at San Tan Flats at San Ta…" at bounding box center [381, 188] width 762 height 304
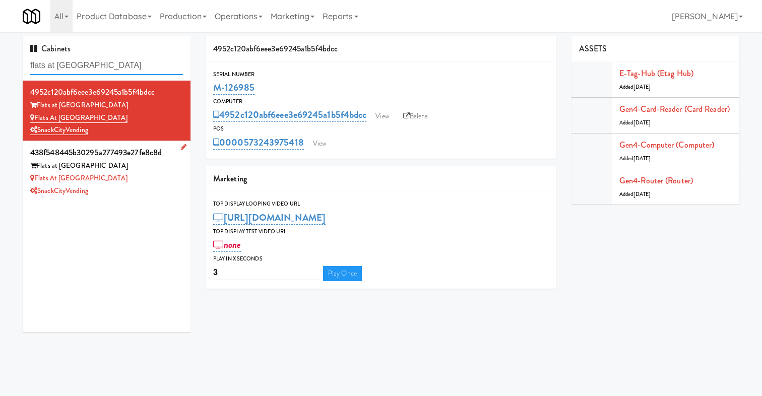
type input "flats at san tan"
click at [149, 182] on div "Flats at San Tan-Pantry" at bounding box center [106, 178] width 153 height 13
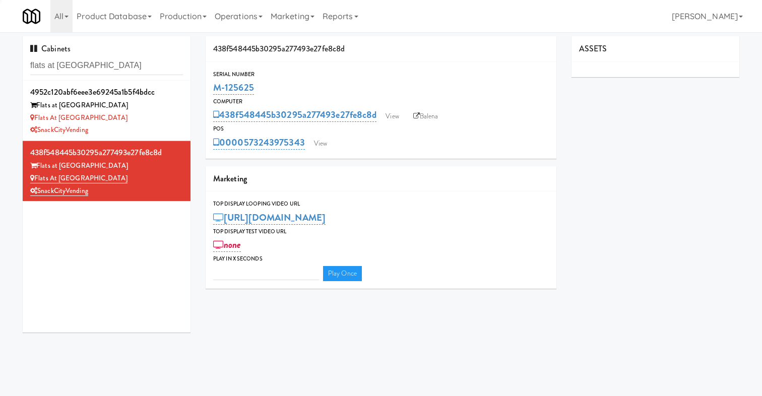
type input "3"
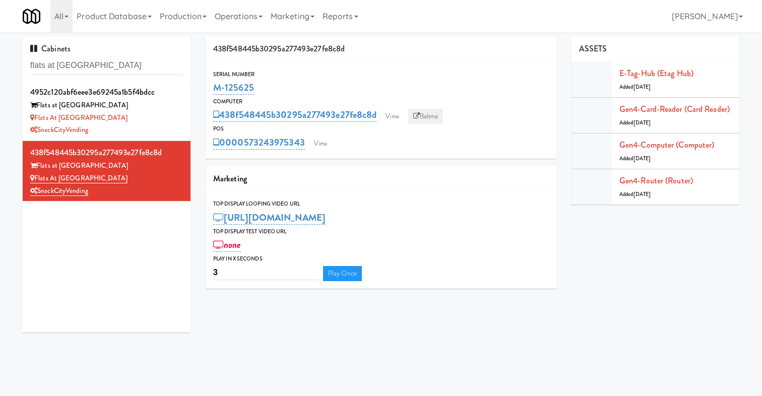
click at [420, 115] on icon at bounding box center [416, 116] width 7 height 7
click at [162, 123] on div "Flats at San Tan-Fridge" at bounding box center [106, 118] width 153 height 13
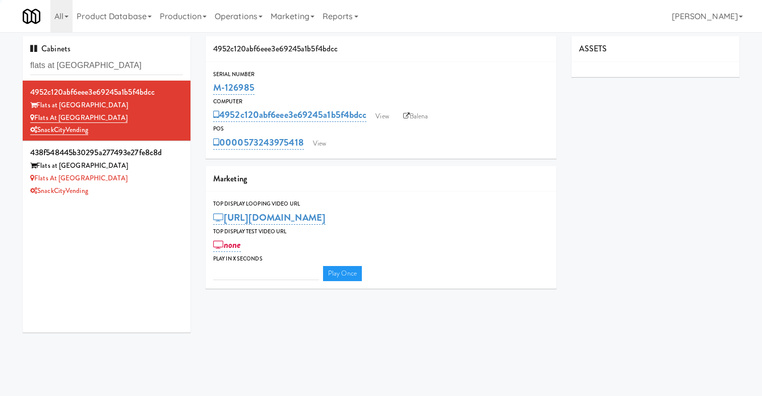
type input "3"
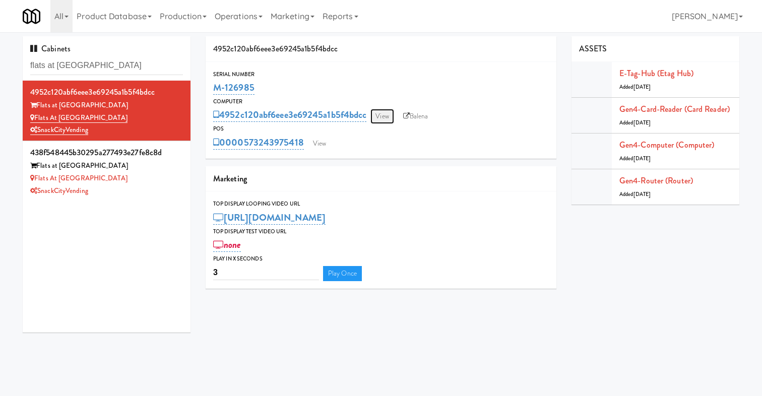
click at [388, 115] on link "View" at bounding box center [381, 116] width 23 height 15
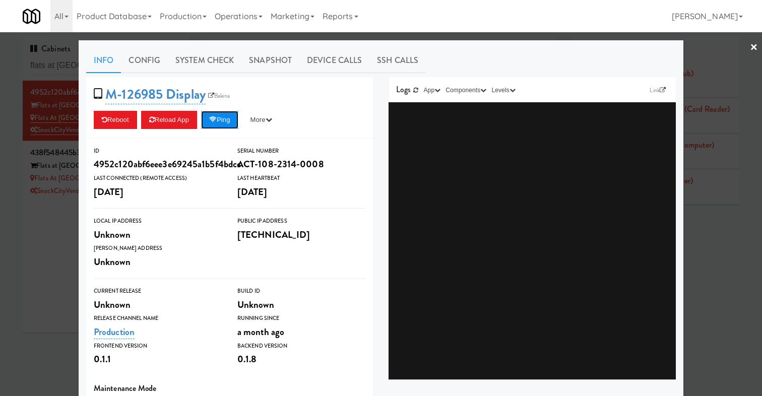
click at [225, 124] on button "Ping" at bounding box center [219, 120] width 37 height 18
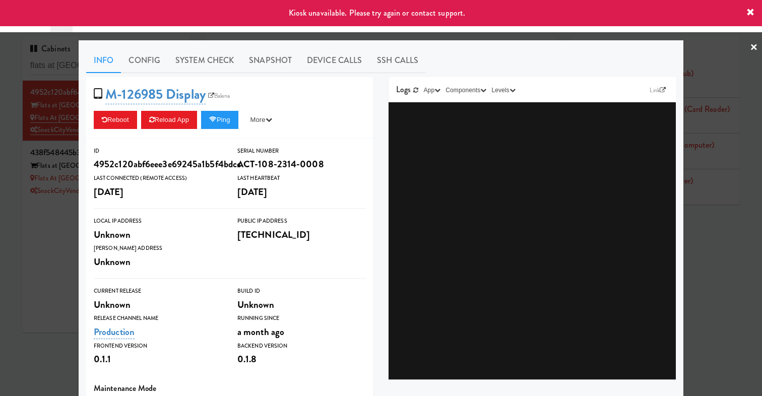
click at [65, 262] on div at bounding box center [381, 198] width 762 height 396
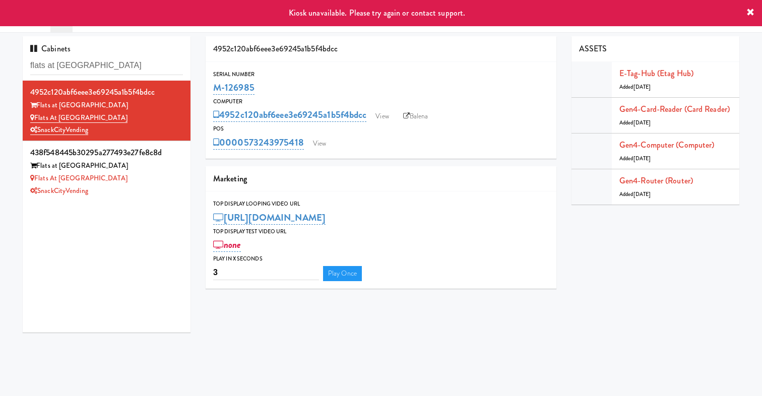
click at [334, 144] on div "0000573243975418 View" at bounding box center [380, 142] width 335 height 17
click at [320, 144] on link "View" at bounding box center [319, 143] width 23 height 15
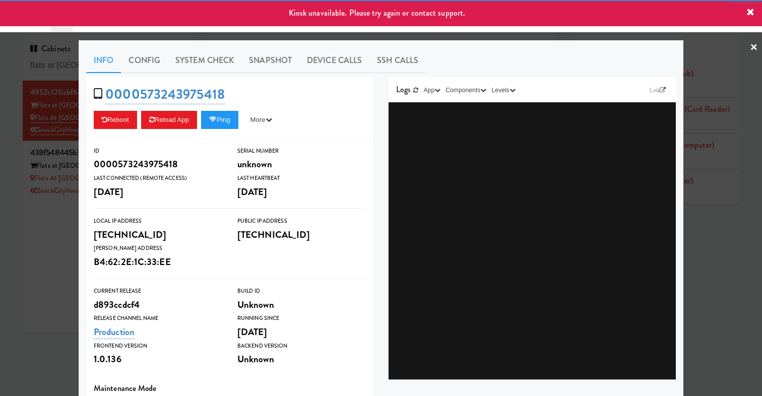
click at [63, 276] on div at bounding box center [381, 198] width 762 height 396
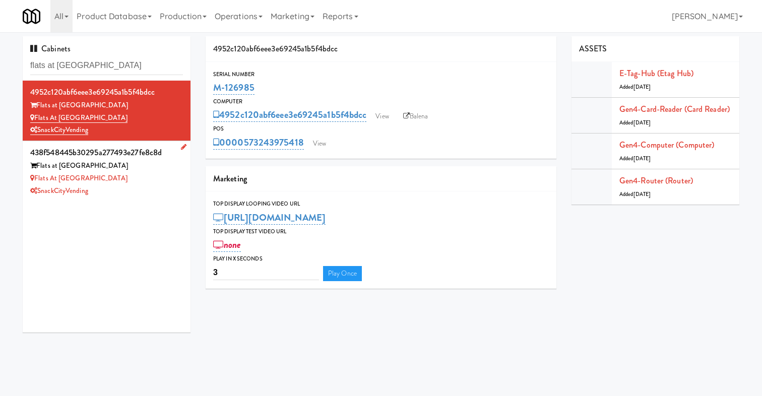
click at [136, 177] on div "Flats at San Tan-Pantry" at bounding box center [106, 178] width 153 height 13
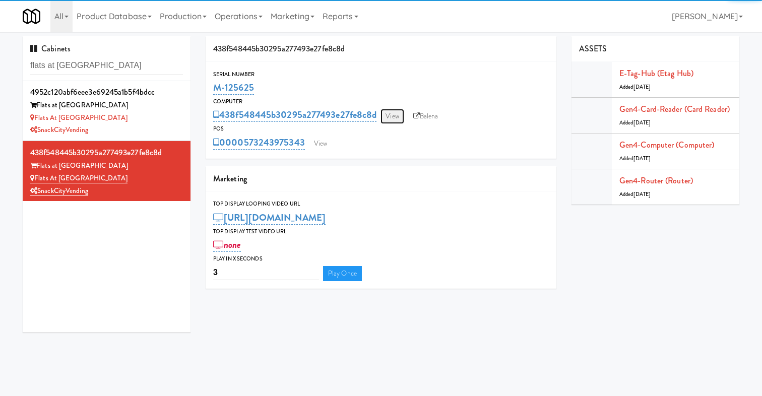
click at [396, 116] on link "View" at bounding box center [391, 116] width 23 height 15
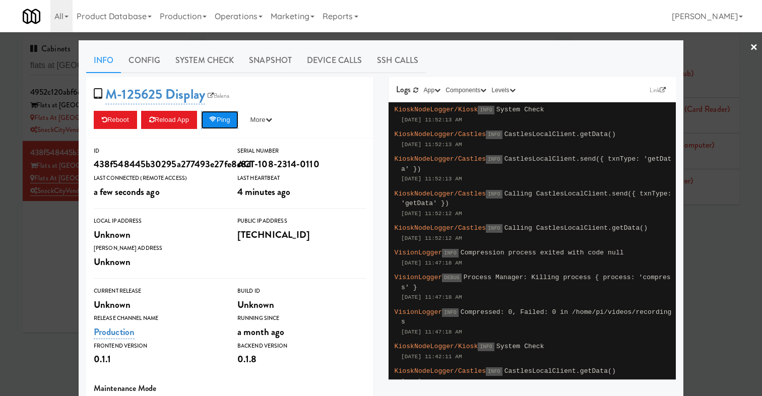
click at [219, 126] on button "Ping" at bounding box center [219, 120] width 37 height 18
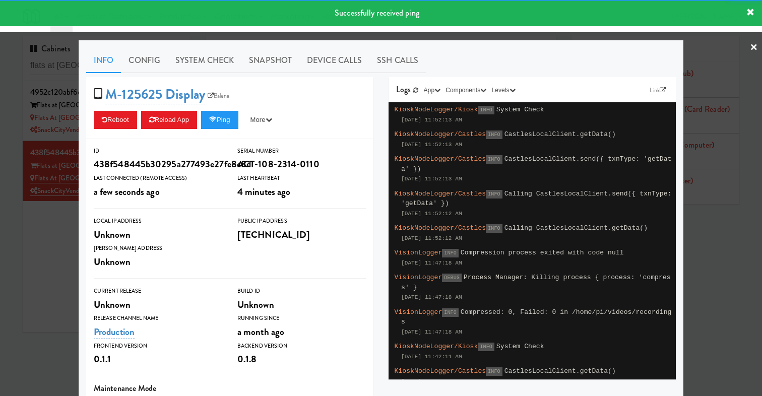
click at [49, 270] on div at bounding box center [381, 198] width 762 height 396
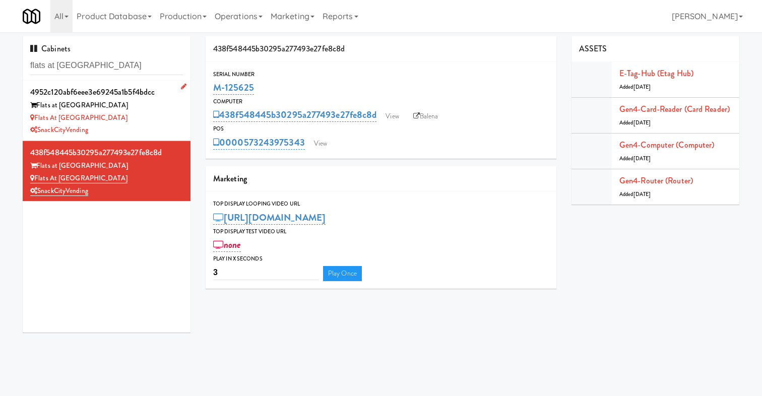
click at [146, 123] on div "Flats at San Tan-Fridge" at bounding box center [106, 118] width 153 height 13
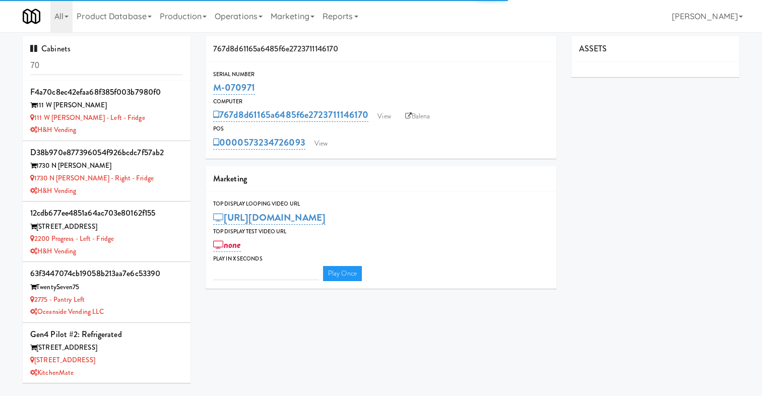
type input "3"
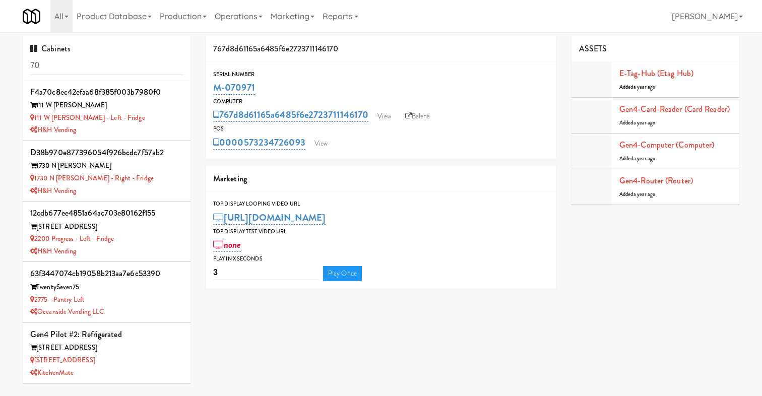
click at [377, 105] on div "Computer" at bounding box center [380, 102] width 335 height 10
click at [385, 112] on link "View" at bounding box center [383, 116] width 23 height 15
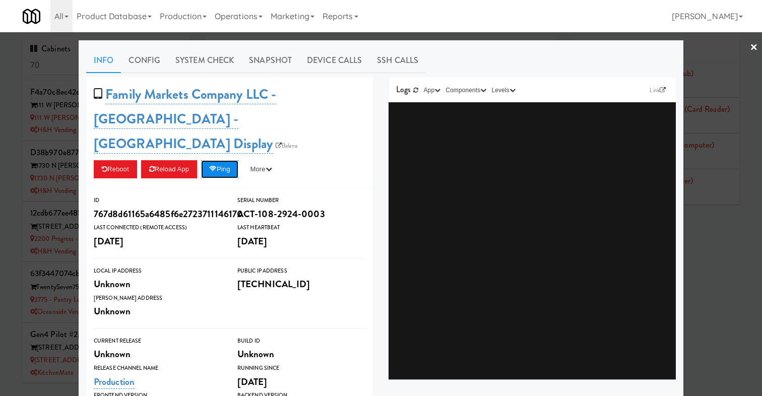
click at [228, 160] on button "Ping" at bounding box center [219, 169] width 37 height 18
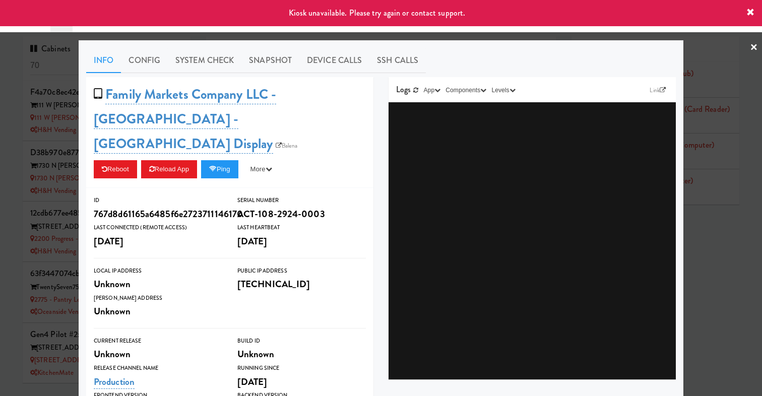
click at [26, 229] on div at bounding box center [381, 198] width 762 height 396
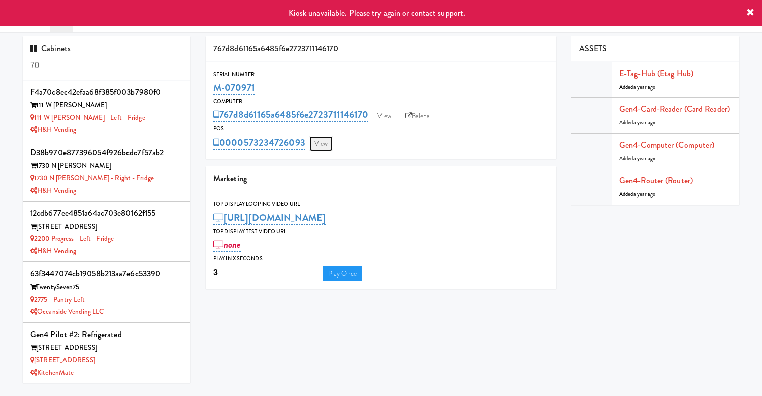
click at [322, 145] on link "View" at bounding box center [320, 143] width 23 height 15
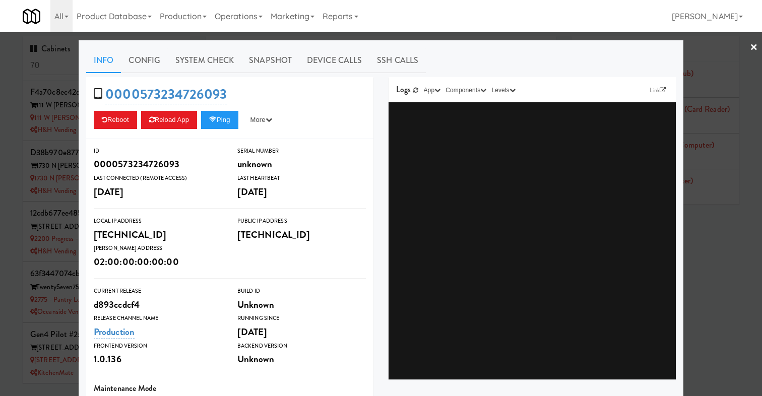
click at [31, 209] on div at bounding box center [381, 198] width 762 height 396
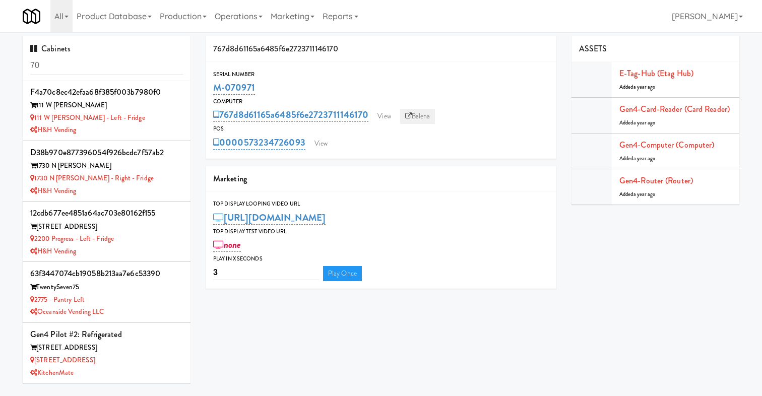
click at [421, 115] on link "Balena" at bounding box center [417, 116] width 35 height 15
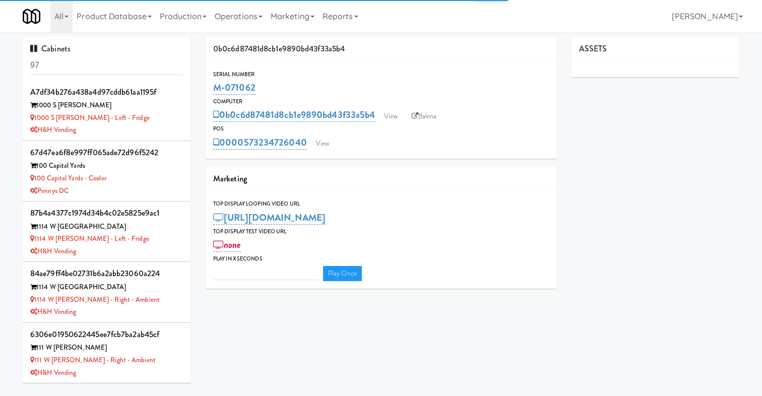
type input "3"
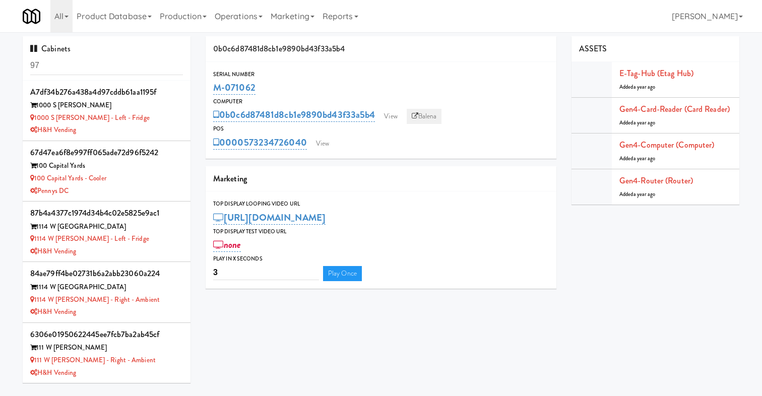
click at [432, 120] on link "Balena" at bounding box center [424, 116] width 35 height 15
click at [321, 141] on link "View" at bounding box center [322, 143] width 23 height 15
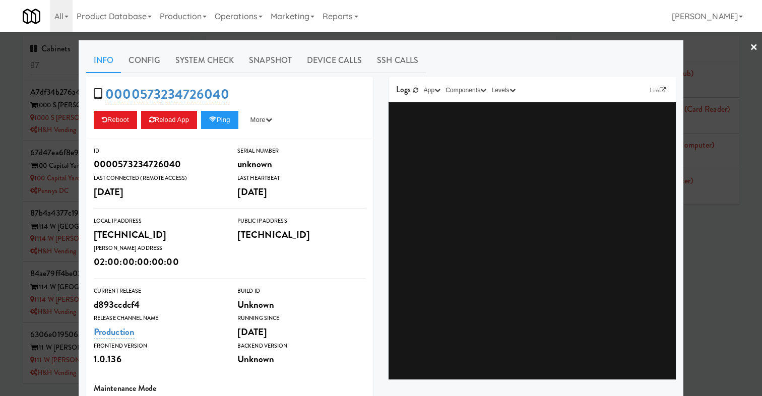
click at [60, 169] on div at bounding box center [381, 198] width 762 height 396
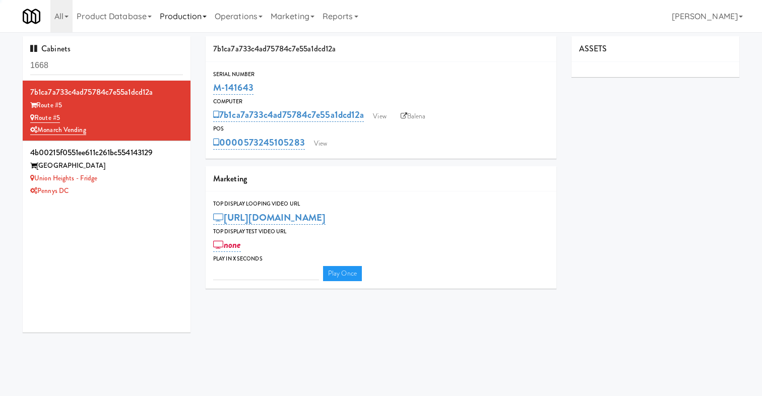
type input "3"
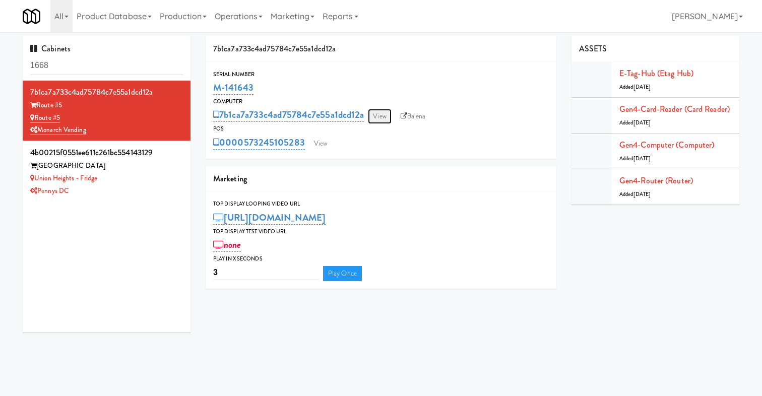
click at [380, 111] on link "View" at bounding box center [379, 116] width 23 height 15
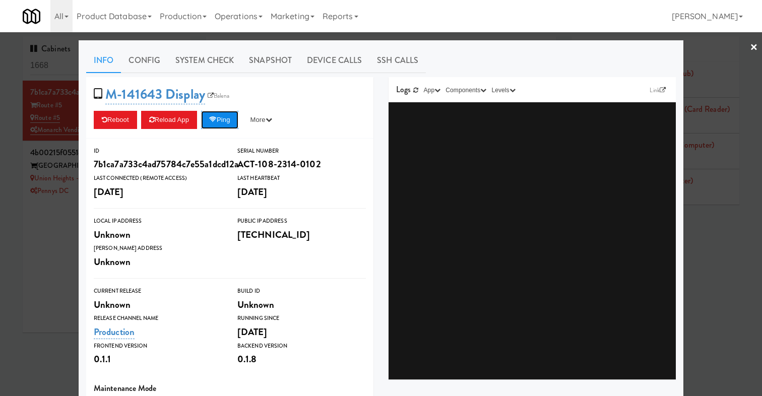
click at [211, 117] on button "Ping" at bounding box center [219, 120] width 37 height 18
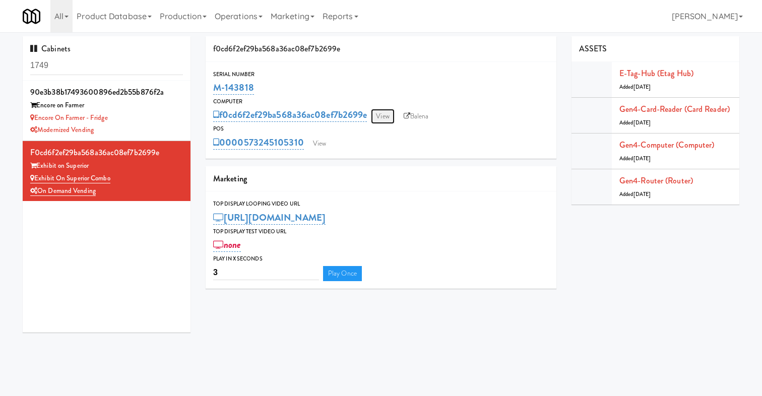
click at [386, 115] on link "View" at bounding box center [382, 116] width 23 height 15
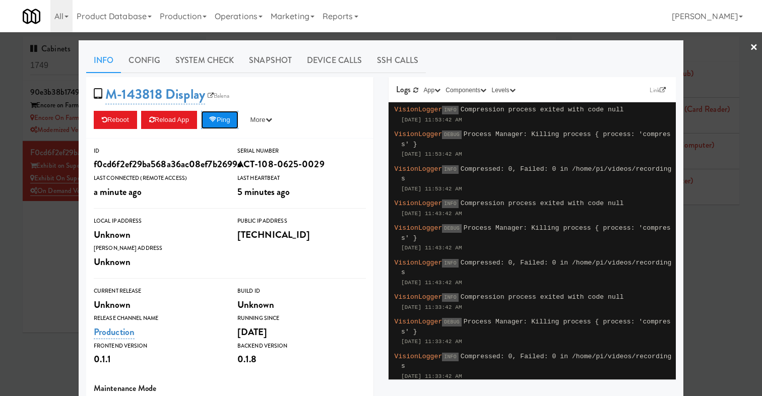
click at [216, 116] on icon at bounding box center [213, 119] width 8 height 7
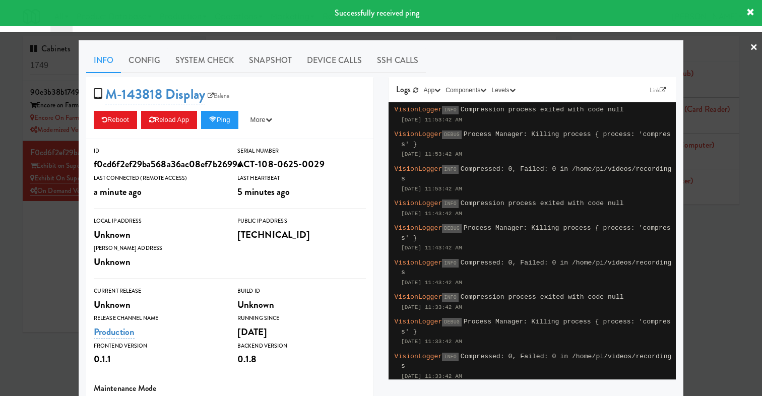
click at [52, 231] on div at bounding box center [381, 198] width 762 height 396
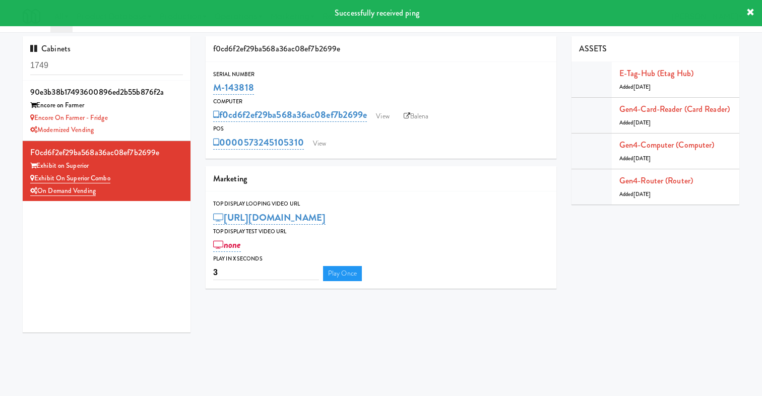
click at [52, 231] on div "90e3b38b17493600896ed2b55b876f2a Encore on Farmer Encore on Farmer - Fridge Mod…" at bounding box center [107, 207] width 168 height 252
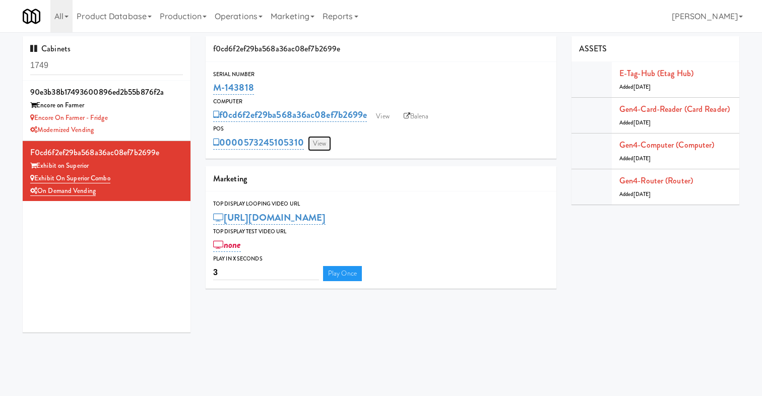
click at [319, 139] on link "View" at bounding box center [319, 143] width 23 height 15
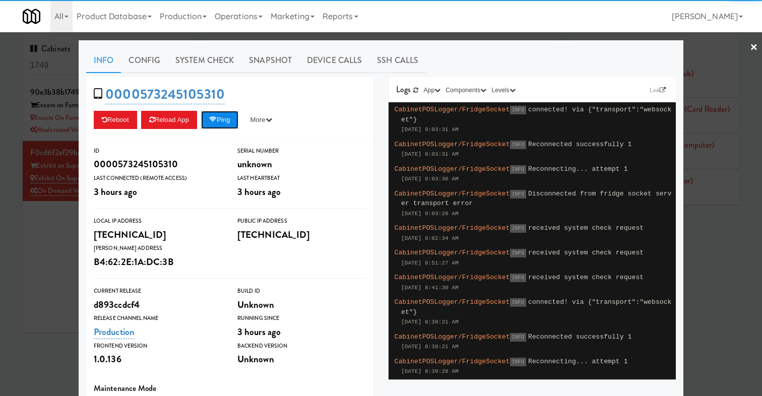
click at [235, 121] on button "Ping" at bounding box center [219, 120] width 37 height 18
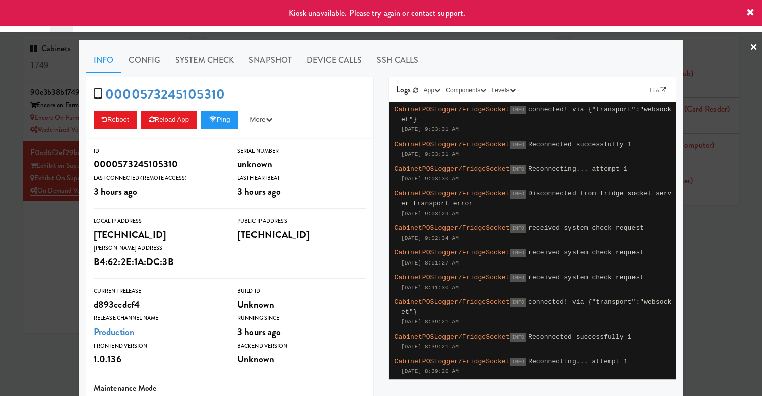
click at [45, 251] on div at bounding box center [381, 198] width 762 height 396
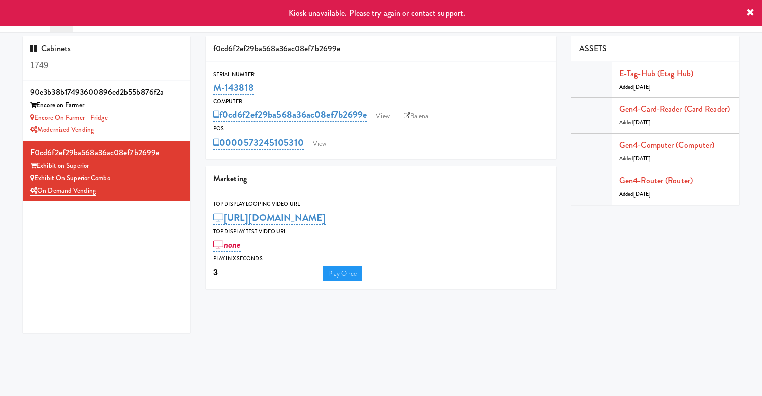
click at [397, 118] on div "f0cd6f2ef29ba568a36ac08ef7b2699e View Balena" at bounding box center [380, 114] width 335 height 17
click at [389, 118] on link "View" at bounding box center [382, 116] width 23 height 15
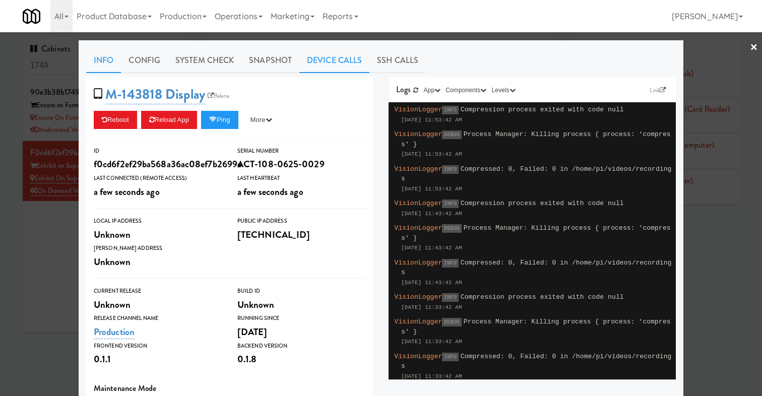
click at [323, 64] on link "Device Calls" at bounding box center [334, 60] width 70 height 25
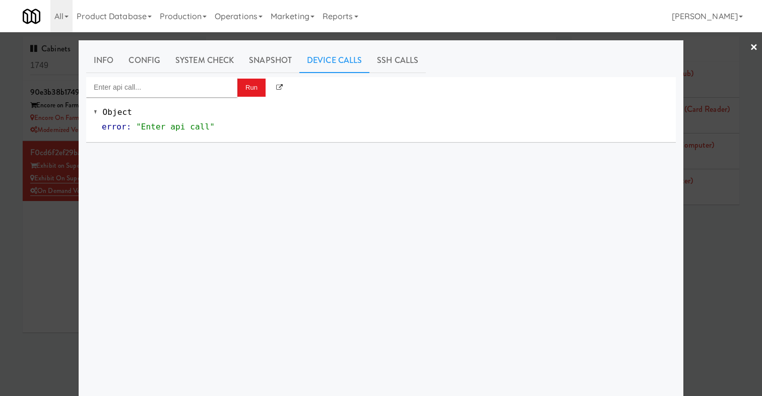
click at [184, 98] on div "Object error : "Enter api call"" at bounding box center [380, 119] width 589 height 45
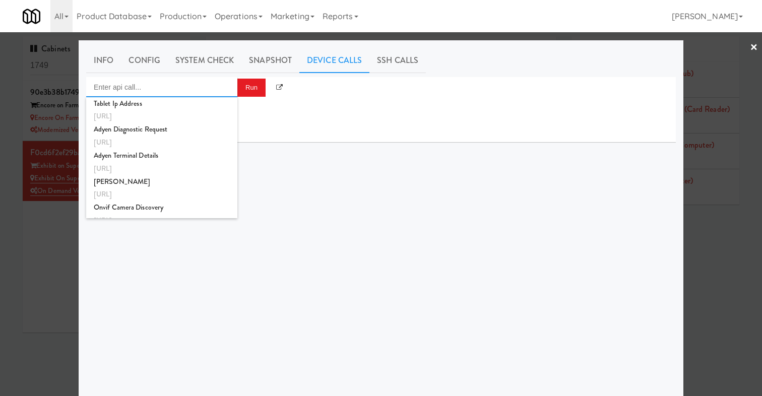
click at [184, 93] on input "Enter api call..." at bounding box center [161, 87] width 151 height 20
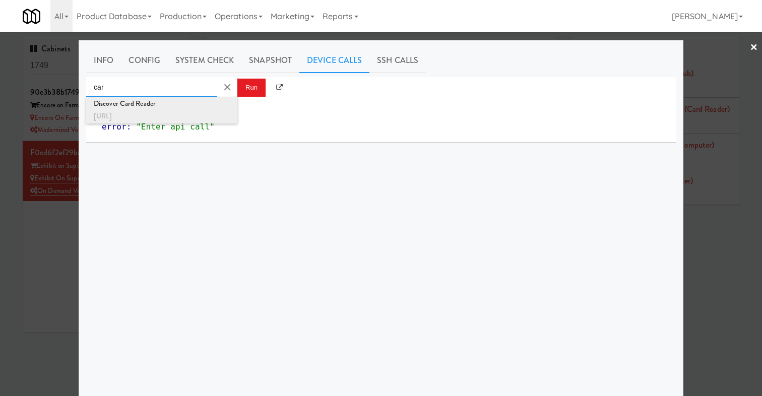
click at [175, 107] on div "Discover Card Reader" at bounding box center [162, 103] width 136 height 13
type input "Discover Card Reader"
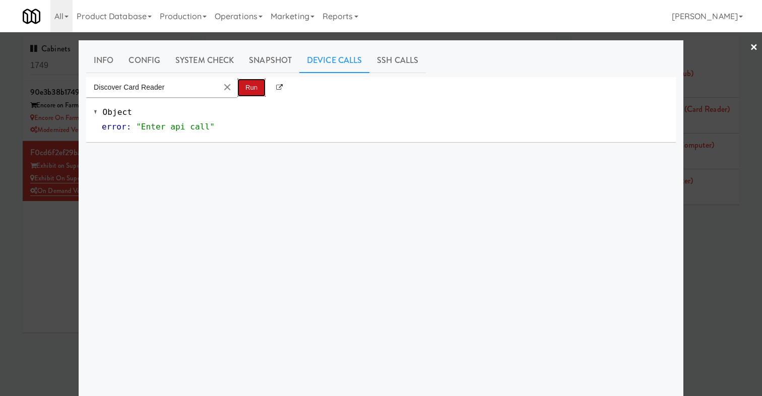
click at [265, 88] on button "Run" at bounding box center [251, 88] width 28 height 18
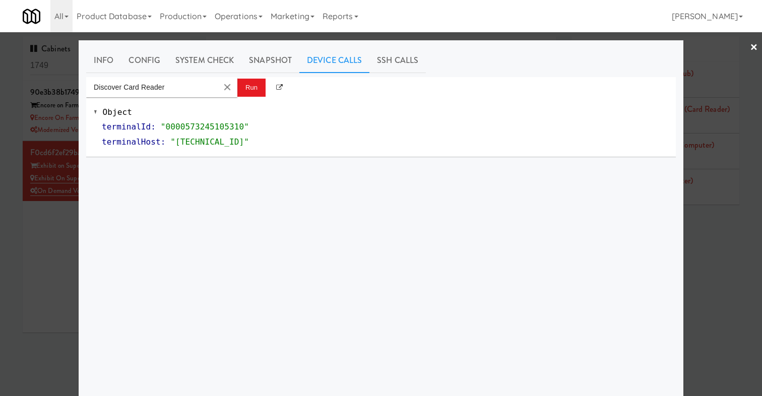
click at [53, 227] on div at bounding box center [381, 198] width 762 height 396
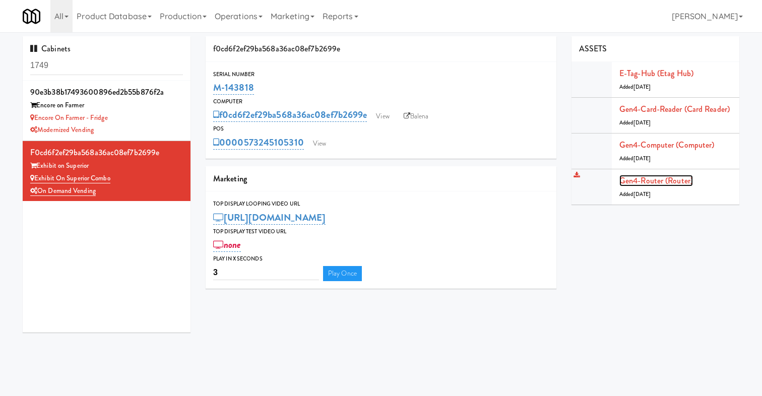
click at [636, 178] on link "Gen4-router (Router)" at bounding box center [656, 181] width 74 height 12
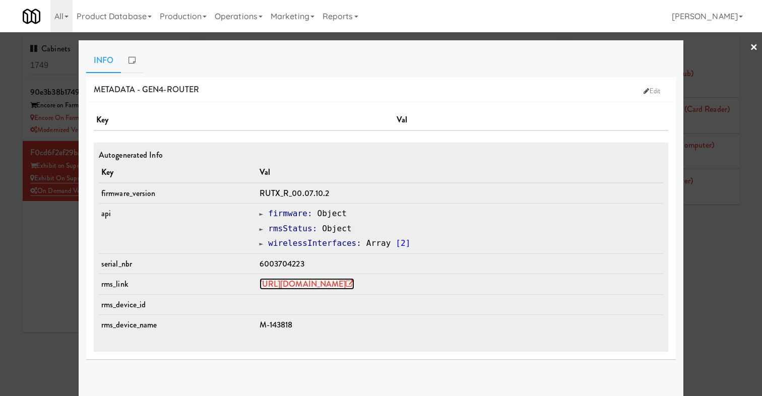
click at [311, 280] on link "https://rms.teltonika-networks.com/devices/1672483" at bounding box center [306, 284] width 95 height 12
click at [26, 304] on div at bounding box center [381, 198] width 762 height 396
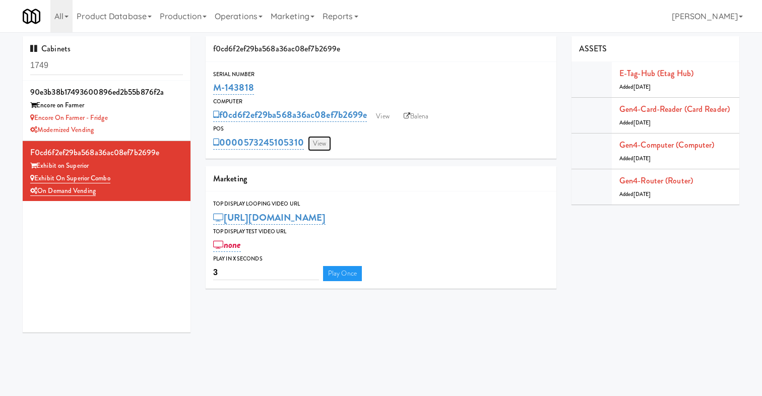
click at [316, 137] on link "View" at bounding box center [319, 143] width 23 height 15
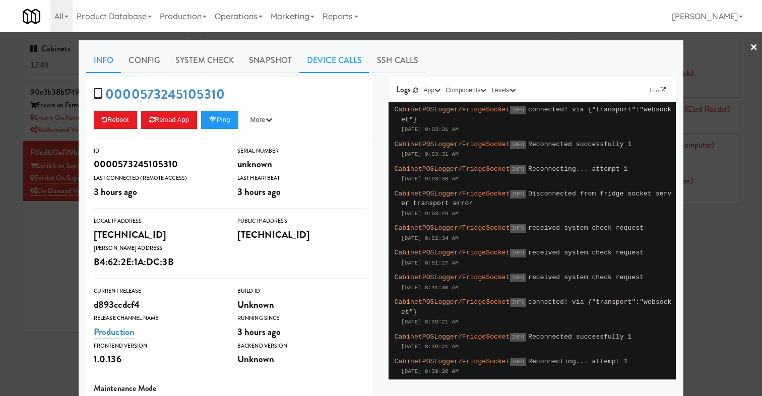
click at [317, 58] on link "Device Calls" at bounding box center [334, 60] width 70 height 25
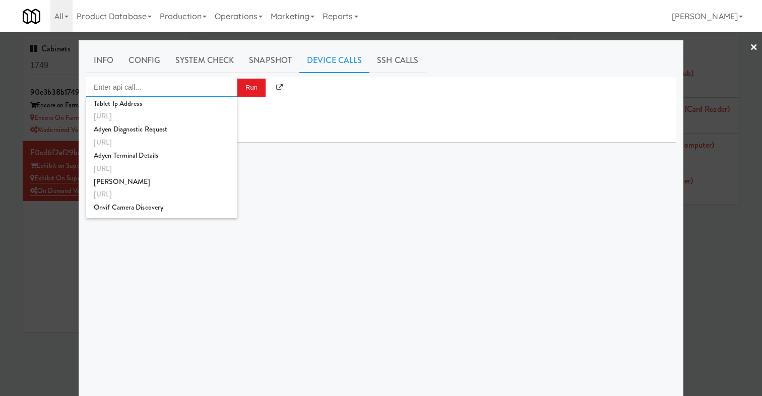
click at [218, 82] on input "Enter api call..." at bounding box center [161, 87] width 151 height 20
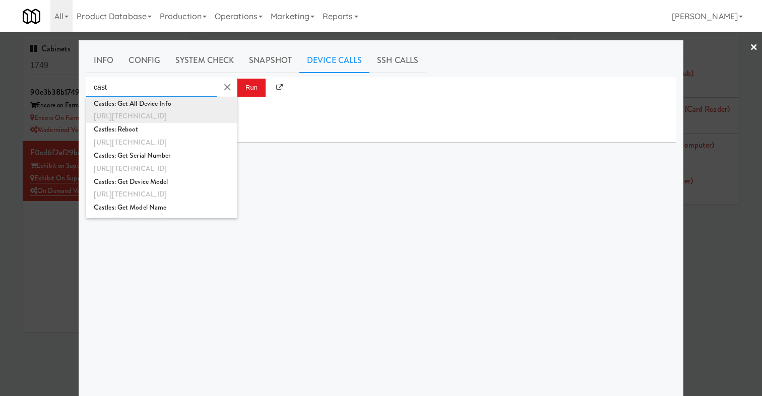
click at [204, 117] on div "http://192.168.11.4:3000/castles-sdk/get-all-device-info" at bounding box center [162, 116] width 136 height 13
type input "Castles: Get All Device Info"
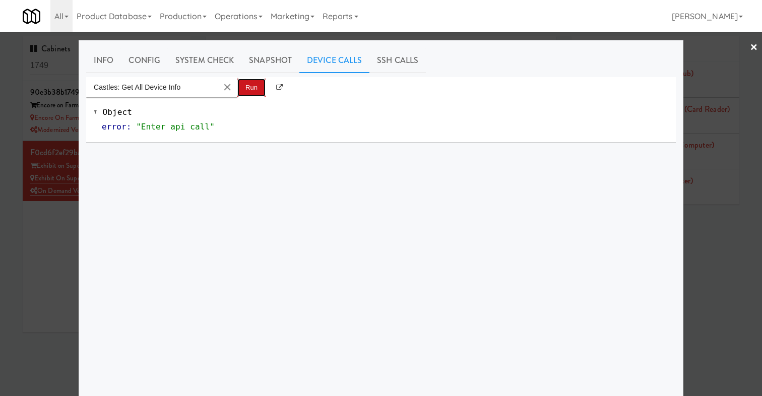
click at [242, 86] on button "Run" at bounding box center [251, 88] width 28 height 18
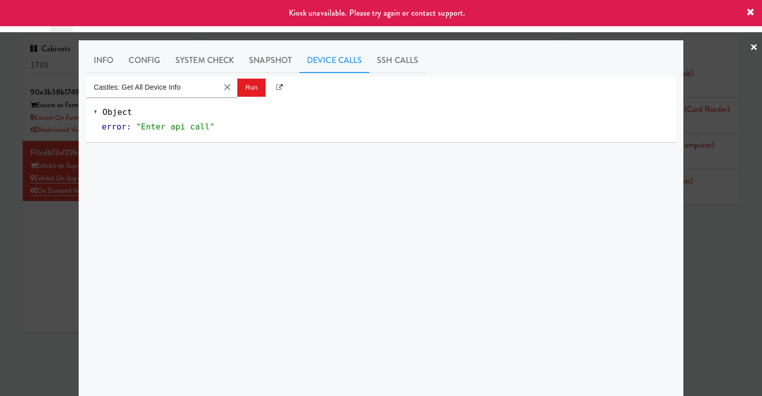
click at [31, 272] on div at bounding box center [381, 198] width 762 height 396
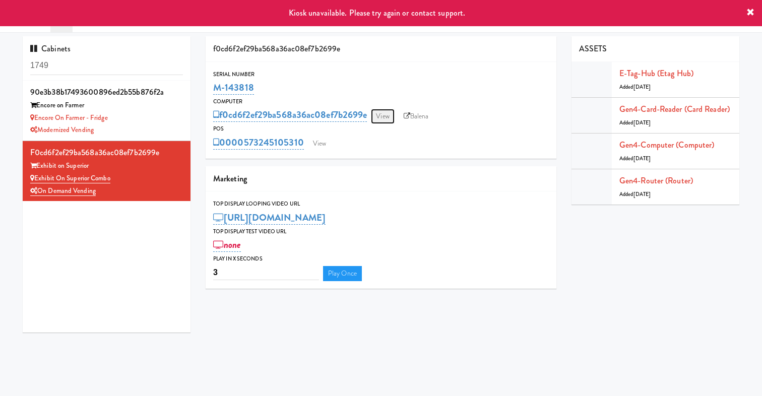
click at [390, 111] on link "View" at bounding box center [382, 116] width 23 height 15
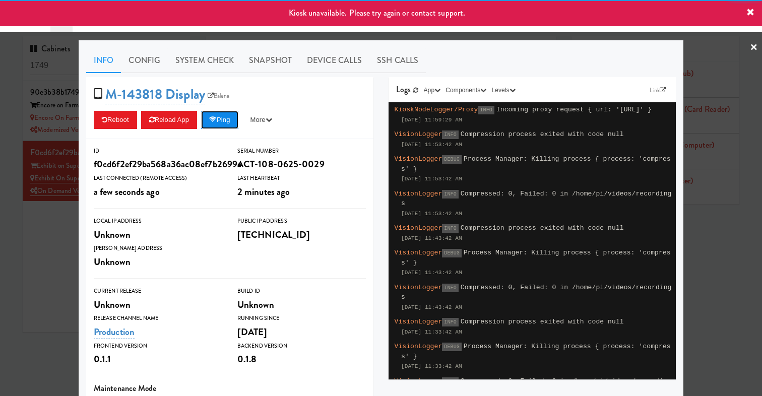
click at [217, 120] on icon at bounding box center [213, 119] width 8 height 7
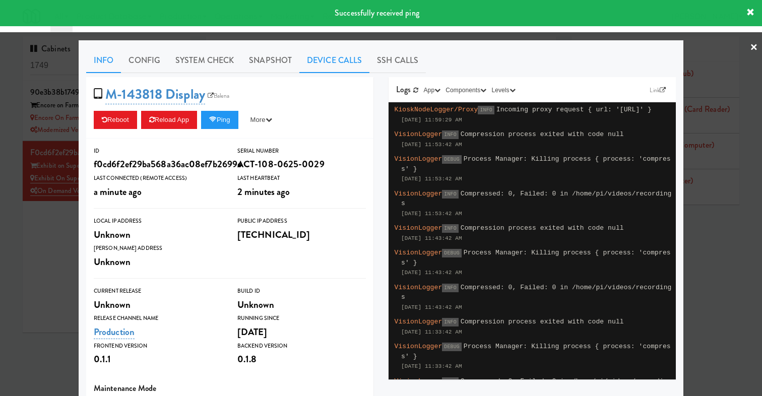
click at [324, 60] on link "Device Calls" at bounding box center [334, 60] width 70 height 25
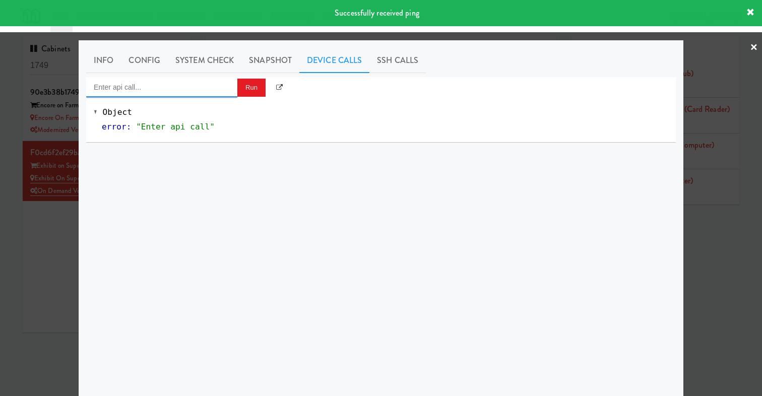
click at [211, 87] on input "Enter api call..." at bounding box center [161, 87] width 151 height 20
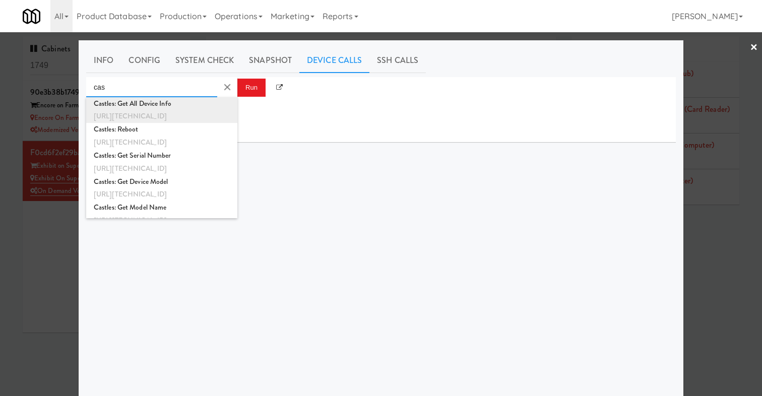
click at [198, 108] on div "Castles: Get All Device Info" at bounding box center [162, 103] width 136 height 13
type input "Castles: Get All Device Info"
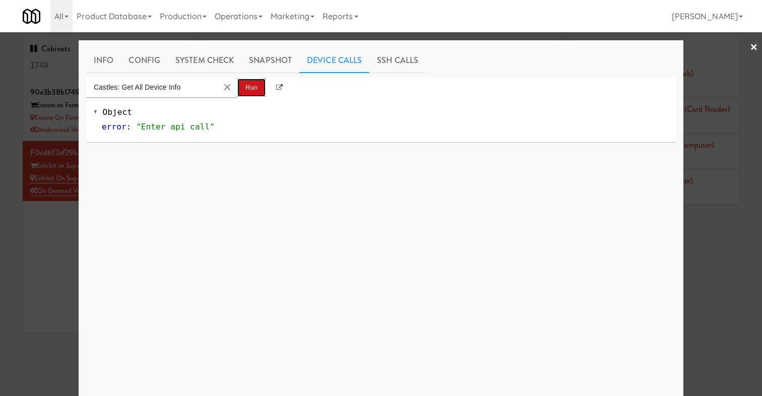
click at [261, 79] on button "Run" at bounding box center [251, 88] width 28 height 18
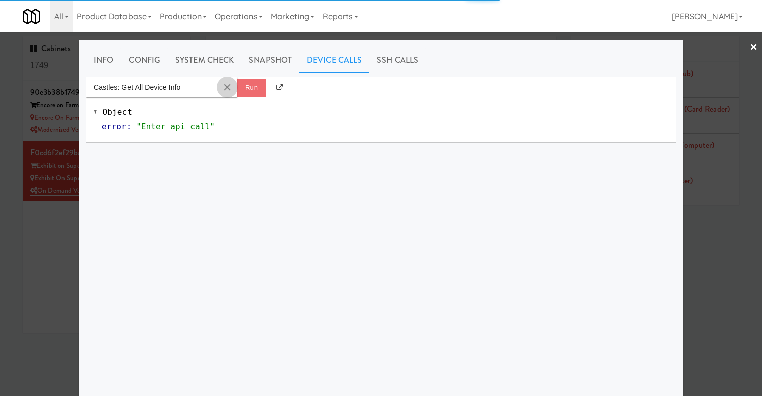
click at [223, 87] on button "Clear Input" at bounding box center [227, 87] width 15 height 15
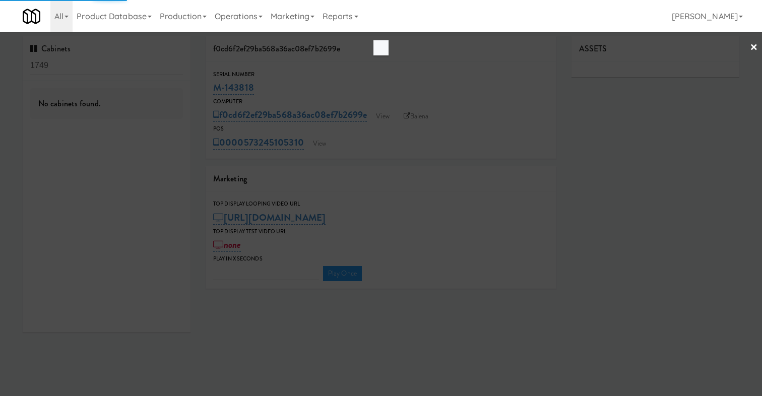
type input "3"
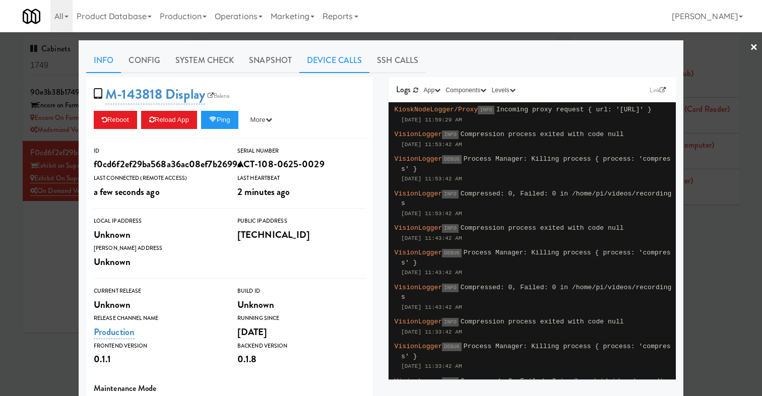
click at [341, 60] on link "Device Calls" at bounding box center [334, 60] width 70 height 25
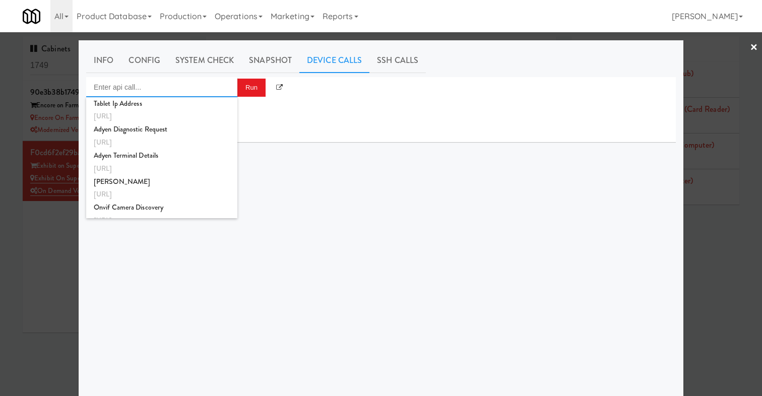
click at [207, 86] on input "Enter api call..." at bounding box center [161, 87] width 151 height 20
type input "c"
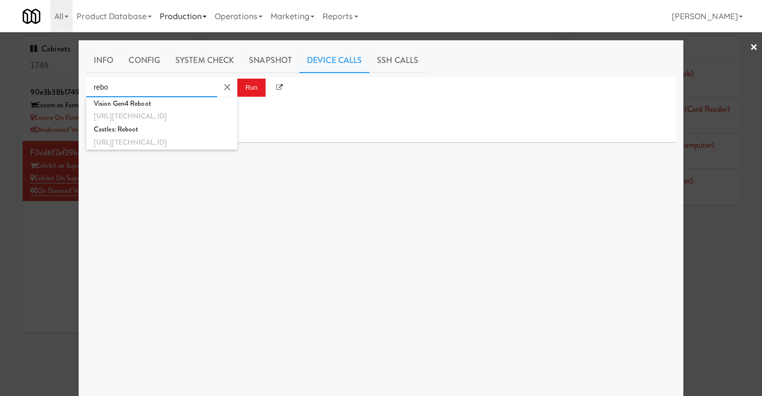
type input "rebo"
click at [38, 288] on div at bounding box center [381, 198] width 762 height 396
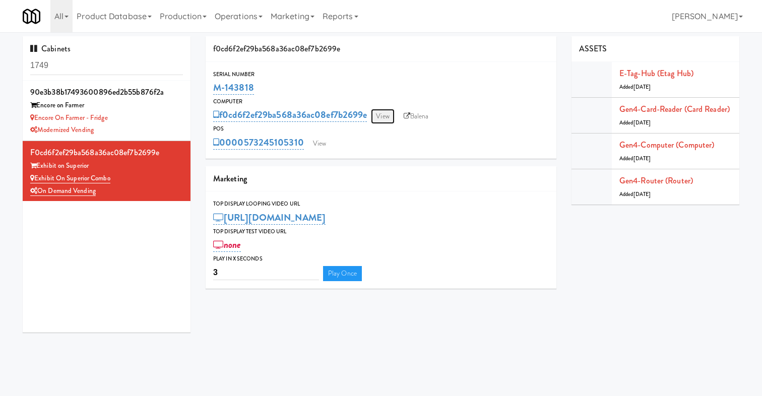
click at [388, 115] on link "View" at bounding box center [382, 116] width 23 height 15
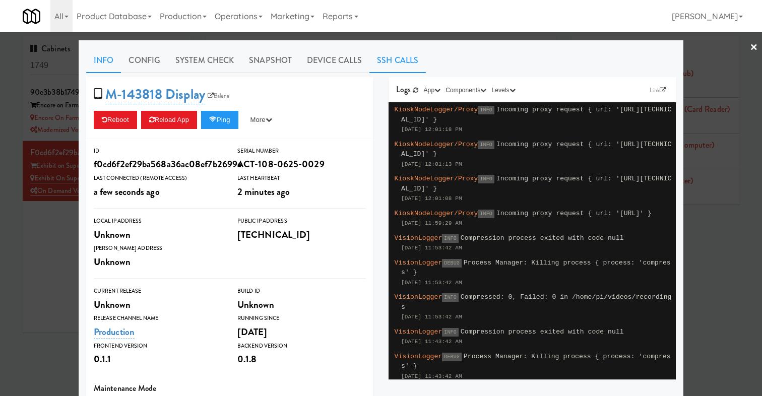
click at [392, 57] on link "SSH Calls" at bounding box center [397, 60] width 56 height 25
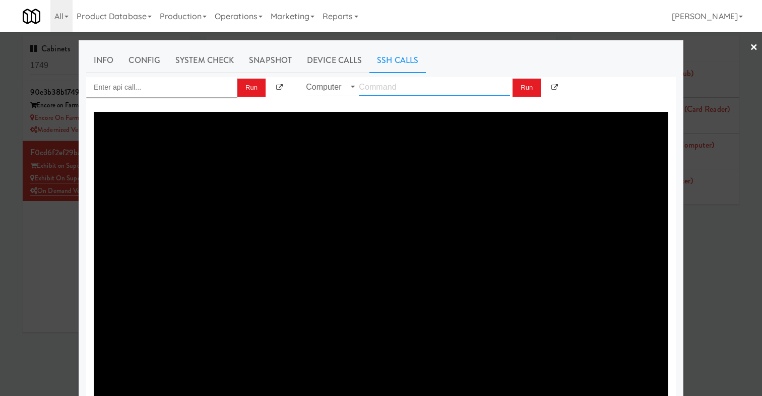
click at [392, 88] on input "text" at bounding box center [434, 87] width 151 height 19
type input "ping 192.168.11.4"
click at [524, 90] on button "Run" at bounding box center [526, 88] width 28 height 18
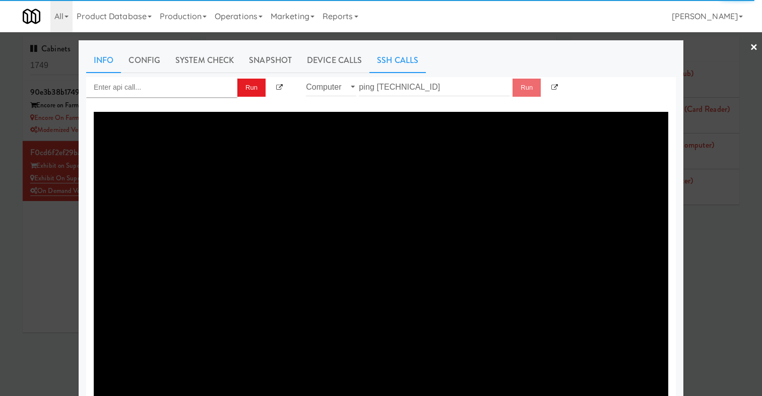
click at [103, 66] on link "Info" at bounding box center [103, 60] width 35 height 25
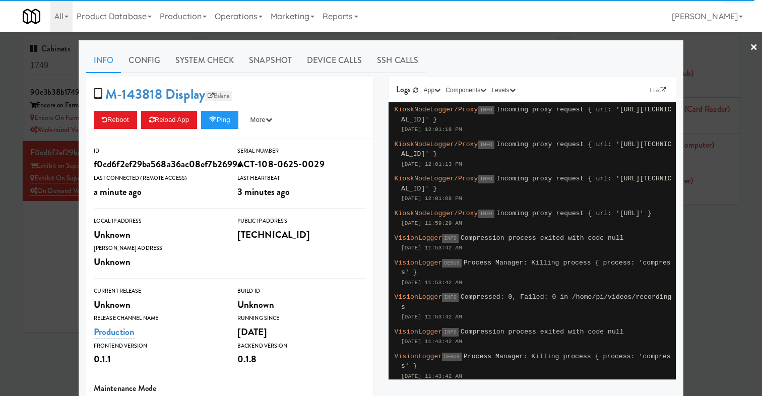
click at [231, 94] on link "Balena" at bounding box center [218, 96] width 27 height 10
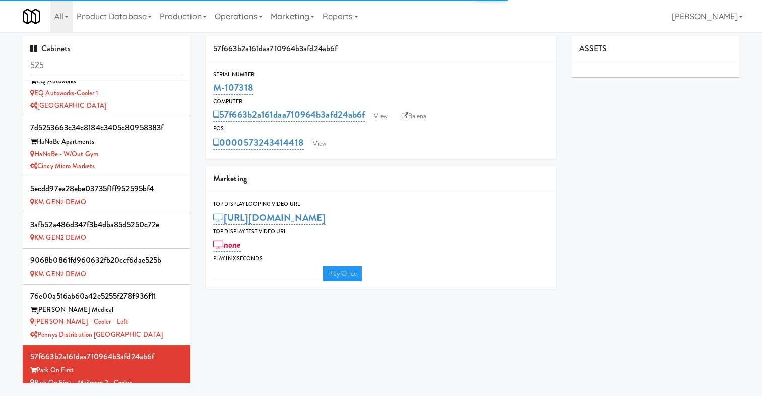
type input "3"
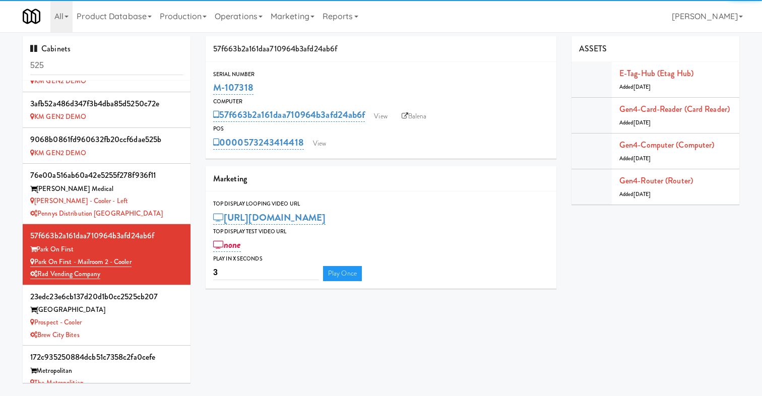
scroll to position [290, 0]
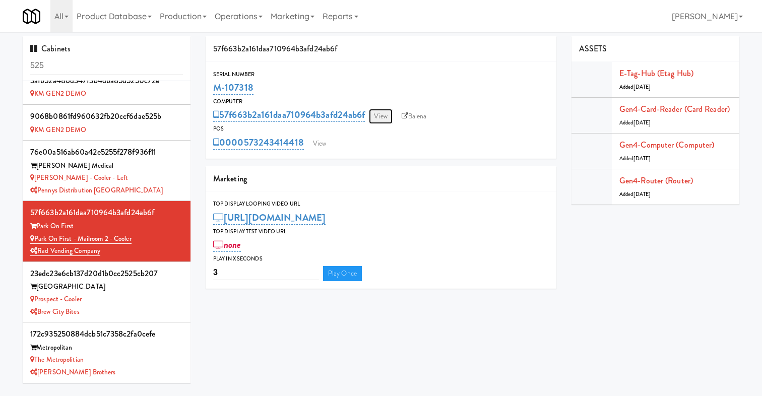
click at [392, 116] on link "View" at bounding box center [380, 116] width 23 height 15
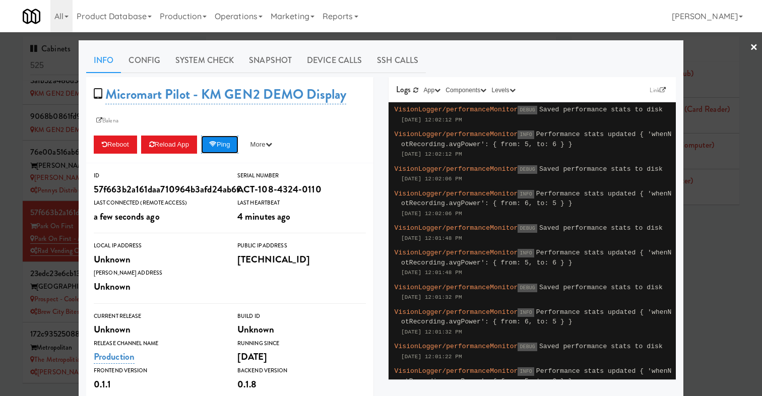
click at [233, 138] on button "Ping" at bounding box center [219, 145] width 37 height 18
click at [47, 244] on div at bounding box center [381, 198] width 762 height 396
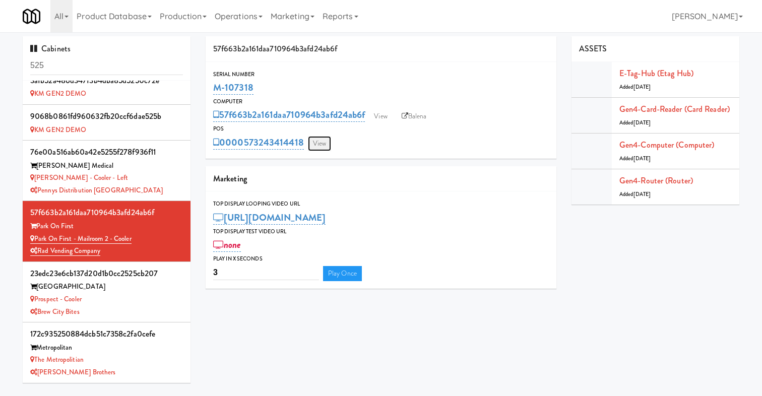
click at [326, 136] on link "View" at bounding box center [319, 143] width 23 height 15
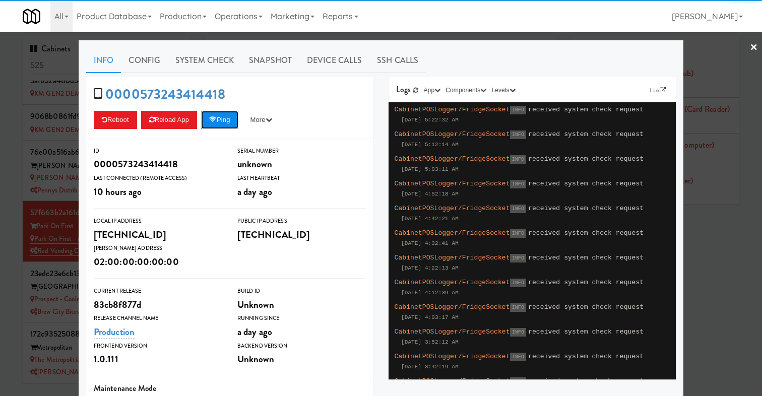
click at [222, 125] on button "Ping" at bounding box center [219, 120] width 37 height 18
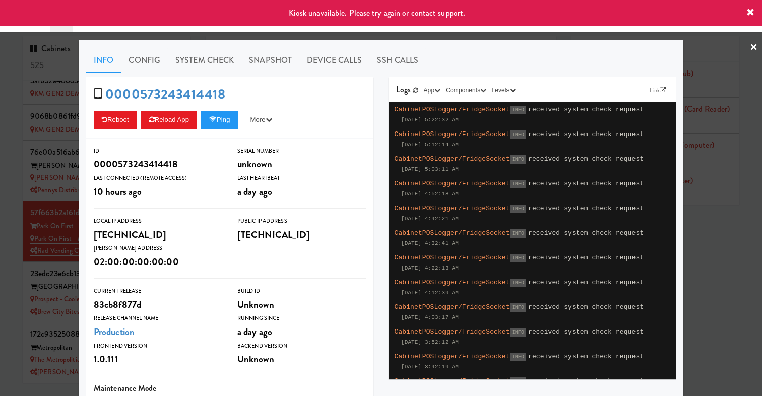
click at [44, 194] on div at bounding box center [381, 198] width 762 height 396
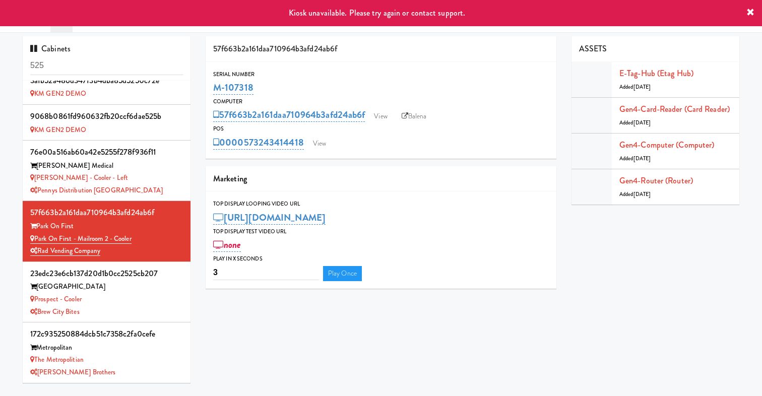
click at [332, 136] on div "0000573243414418 View" at bounding box center [380, 142] width 335 height 17
click at [327, 142] on link "View" at bounding box center [319, 143] width 23 height 15
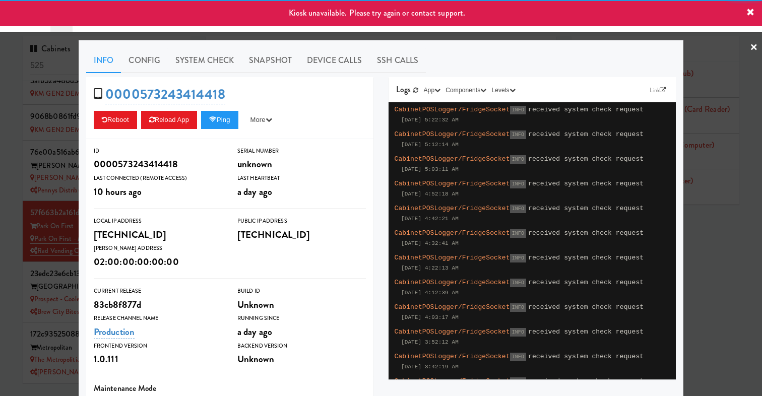
click at [31, 216] on div at bounding box center [381, 198] width 762 height 396
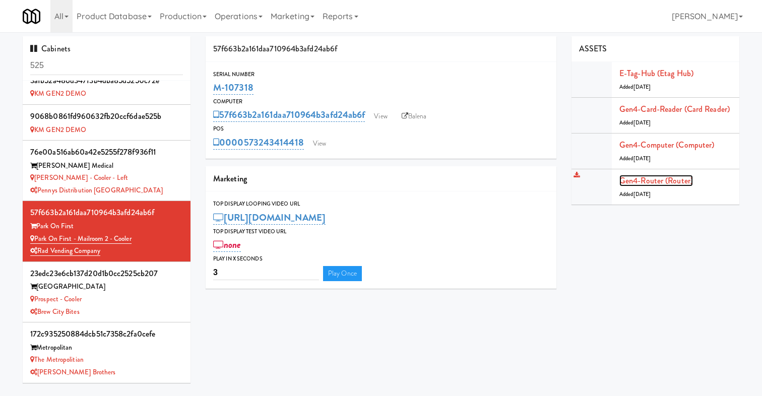
click at [640, 178] on link "Gen4-router (Router)" at bounding box center [656, 181] width 74 height 12
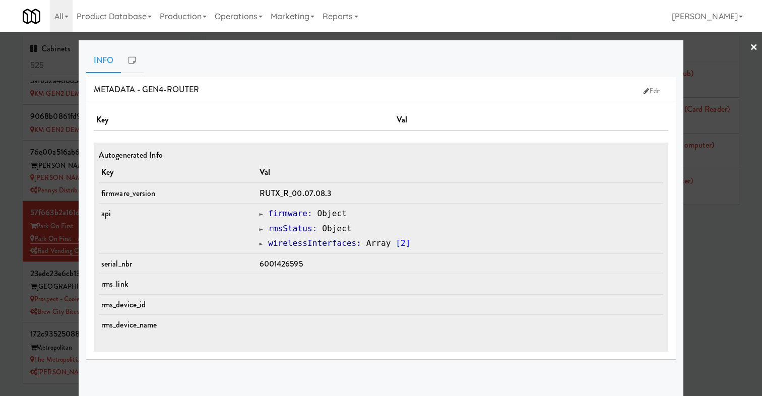
click at [285, 261] on span "6001426595" at bounding box center [280, 264] width 43 height 12
copy span "6001426595"
click at [32, 226] on div at bounding box center [381, 198] width 762 height 396
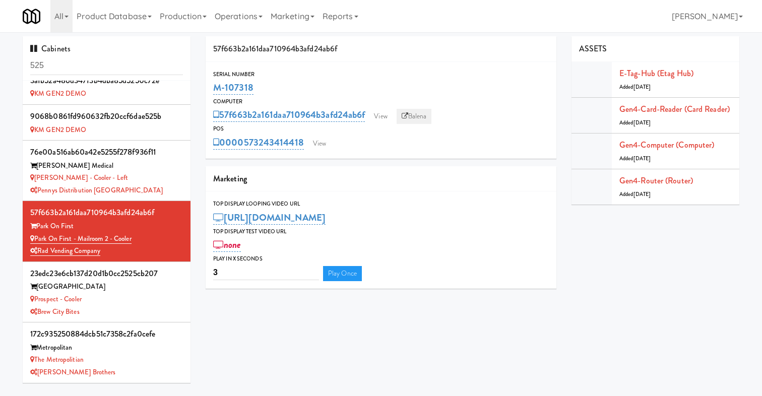
click at [423, 114] on link "Balena" at bounding box center [413, 116] width 35 height 15
click at [385, 117] on link "View" at bounding box center [380, 116] width 23 height 15
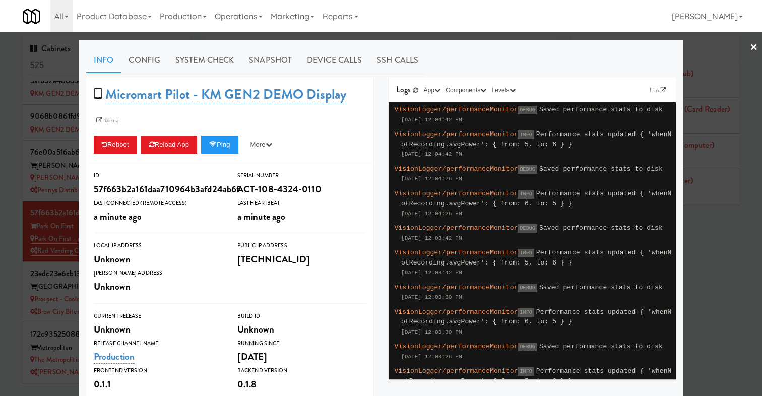
click at [57, 228] on div at bounding box center [381, 198] width 762 height 396
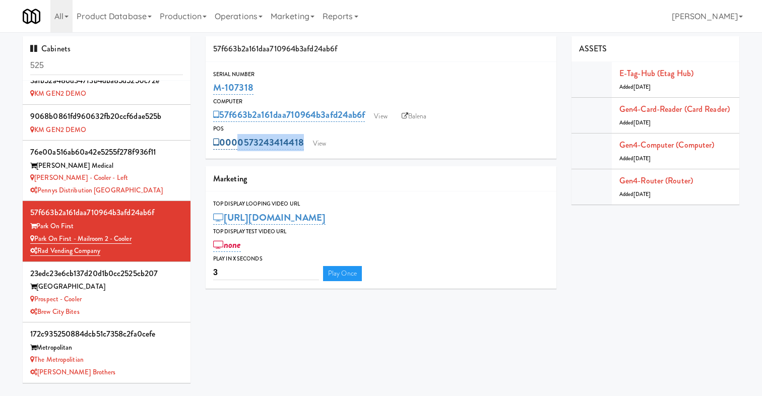
drag, startPoint x: 346, startPoint y: 140, endPoint x: 232, endPoint y: 140, distance: 113.3
click at [232, 140] on div "0000573243414418 View" at bounding box center [380, 142] width 335 height 17
copy div "00573243414418 View"
click at [377, 137] on div "0000573243414418 View" at bounding box center [380, 142] width 335 height 17
drag, startPoint x: 377, startPoint y: 138, endPoint x: 235, endPoint y: 140, distance: 142.6
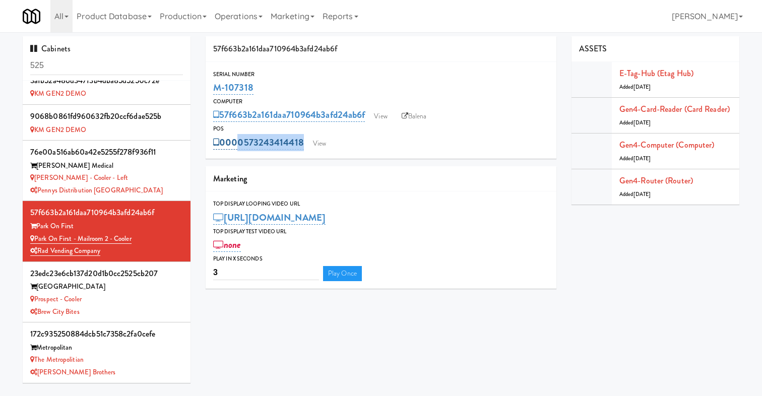
click at [235, 140] on div "0000573243414418 View" at bounding box center [380, 142] width 335 height 17
copy div "00573243414418 View"
click at [328, 137] on link "View" at bounding box center [319, 143] width 23 height 15
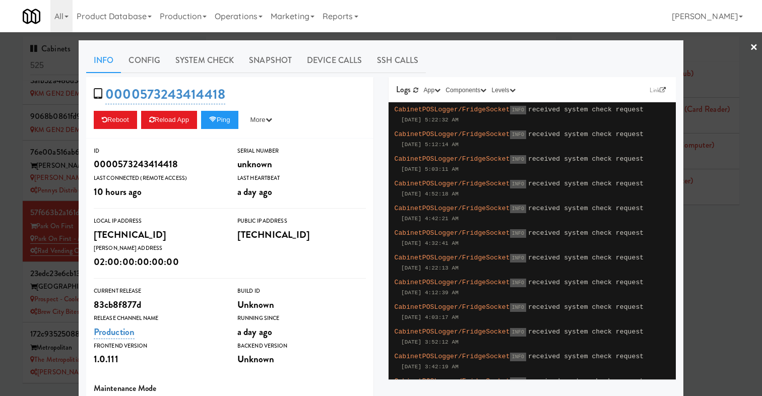
click at [57, 226] on div at bounding box center [381, 198] width 762 height 396
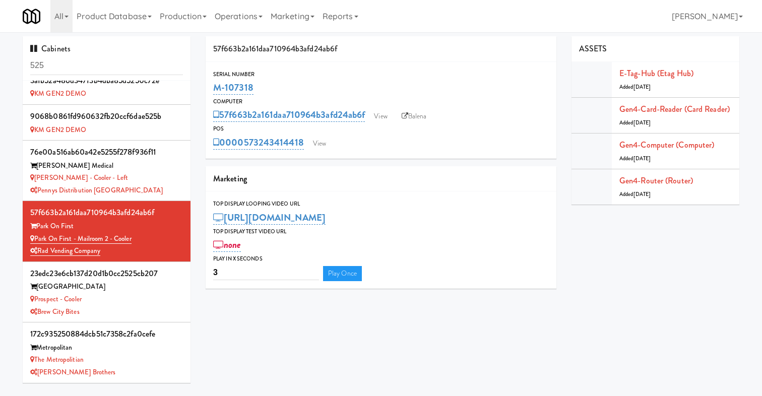
click at [420, 108] on div "57f663b2a161daa710964b3afd24ab6f View Balena" at bounding box center [380, 114] width 335 height 17
click at [420, 113] on link "Balena" at bounding box center [413, 116] width 35 height 15
click at [392, 119] on link "View" at bounding box center [380, 116] width 23 height 15
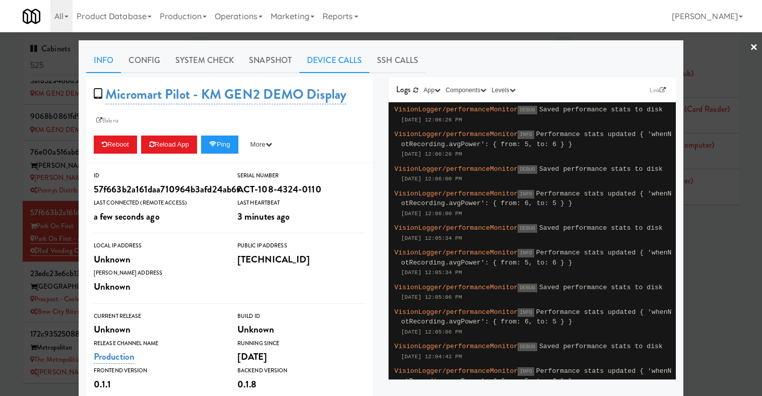
click at [347, 61] on link "Device Calls" at bounding box center [334, 60] width 70 height 25
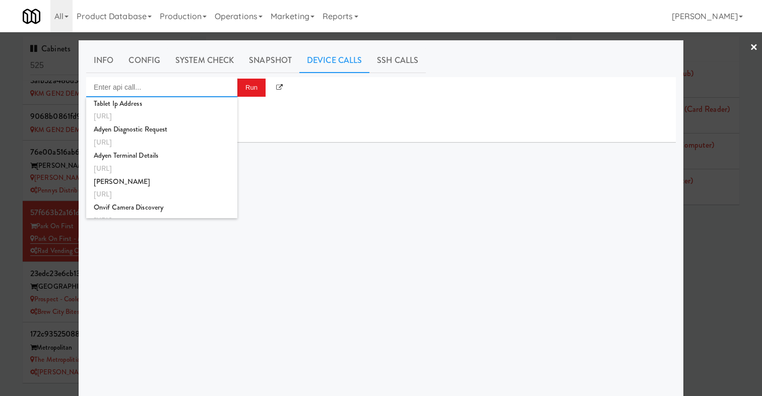
click at [169, 95] on input "Enter api call..." at bounding box center [161, 87] width 151 height 20
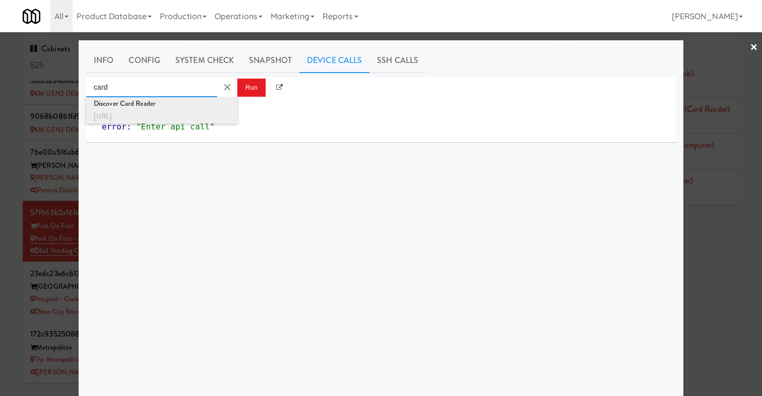
click at [159, 107] on div "Discover Card Reader" at bounding box center [162, 103] width 136 height 13
type input "Discover Card Reader"
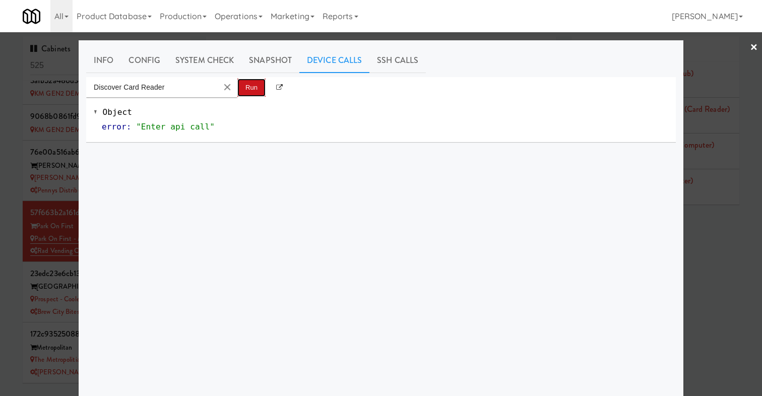
click at [243, 90] on button "Run" at bounding box center [251, 88] width 28 height 18
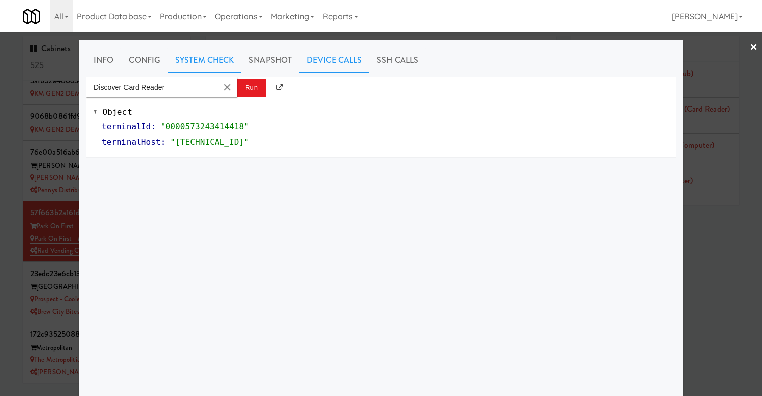
click at [199, 59] on link "System Check" at bounding box center [205, 60] width 74 height 25
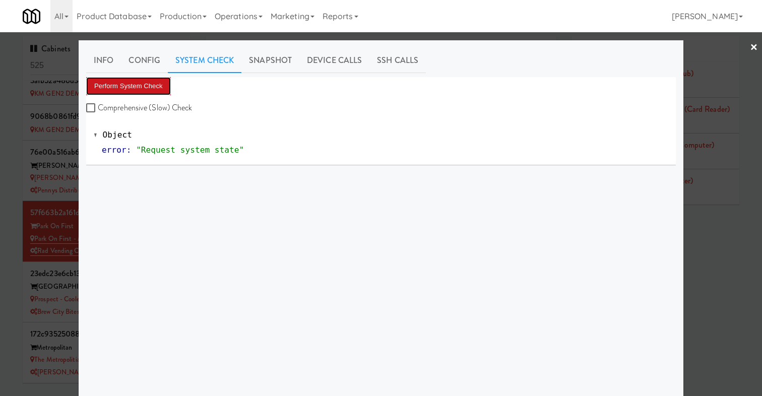
click at [155, 92] on button "Perform System Check" at bounding box center [128, 86] width 85 height 18
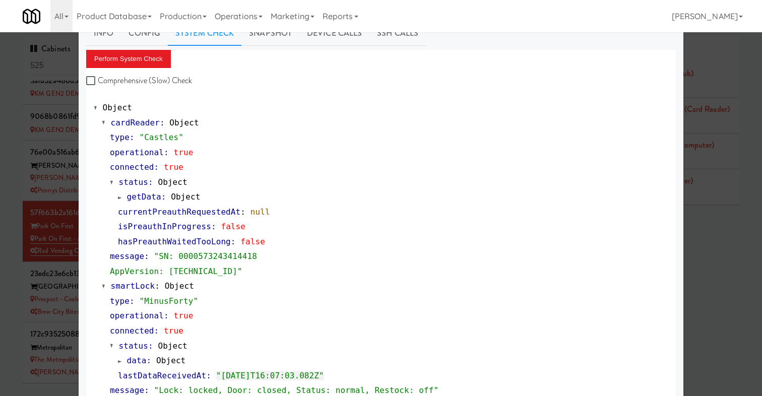
scroll to position [29, 0]
